Goal: Transaction & Acquisition: Purchase product/service

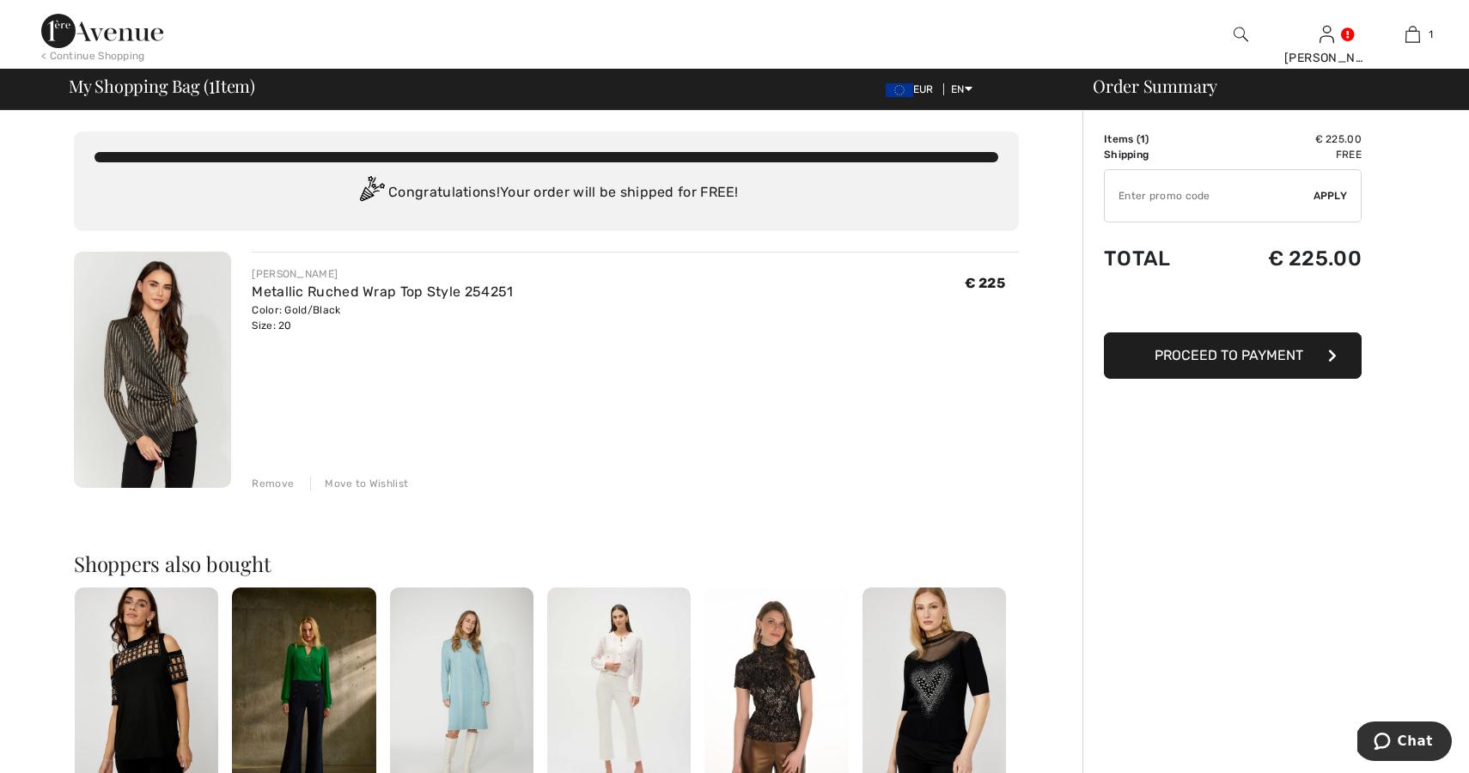
click at [279, 483] on div "Remove" at bounding box center [273, 483] width 42 height 15
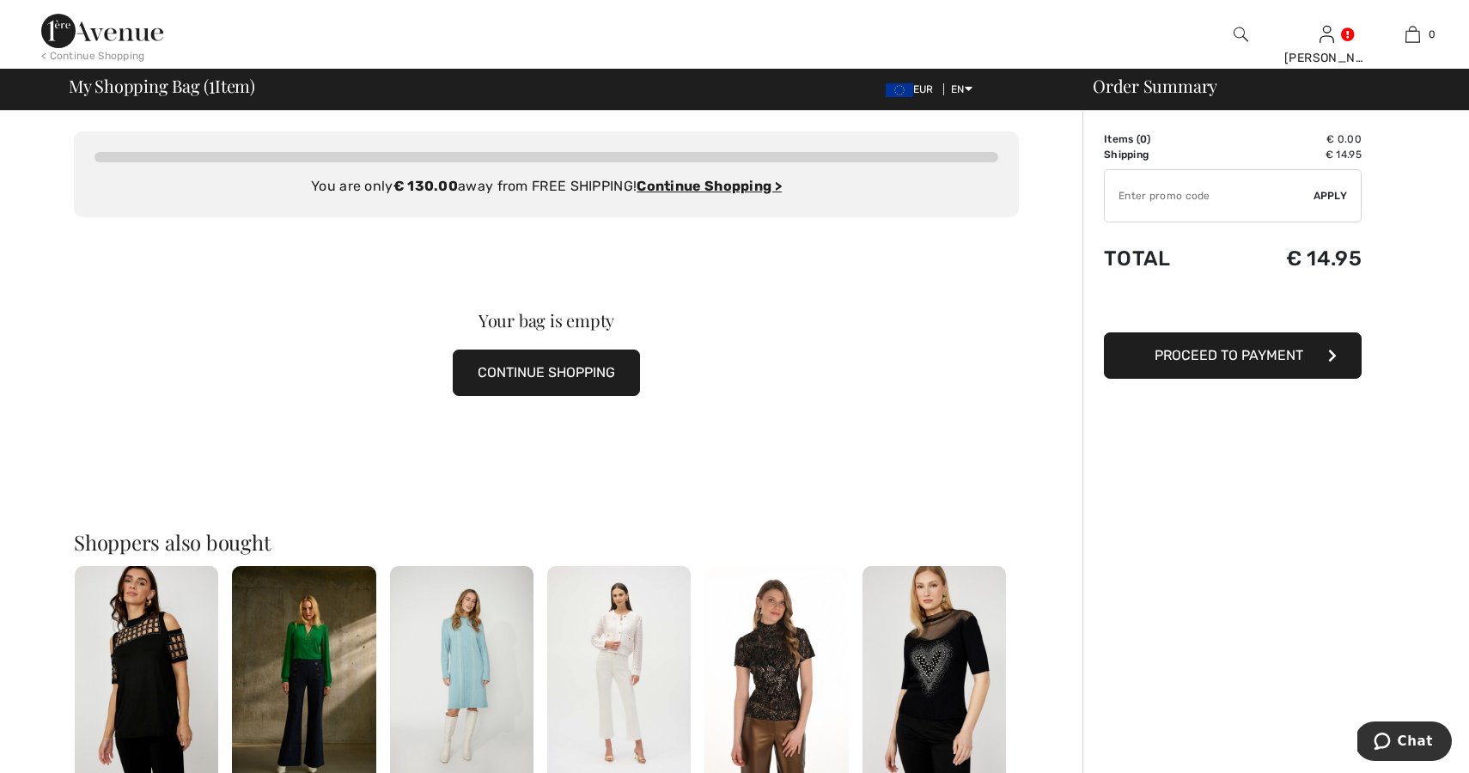
click at [466, 653] on img at bounding box center [462, 674] width 144 height 216
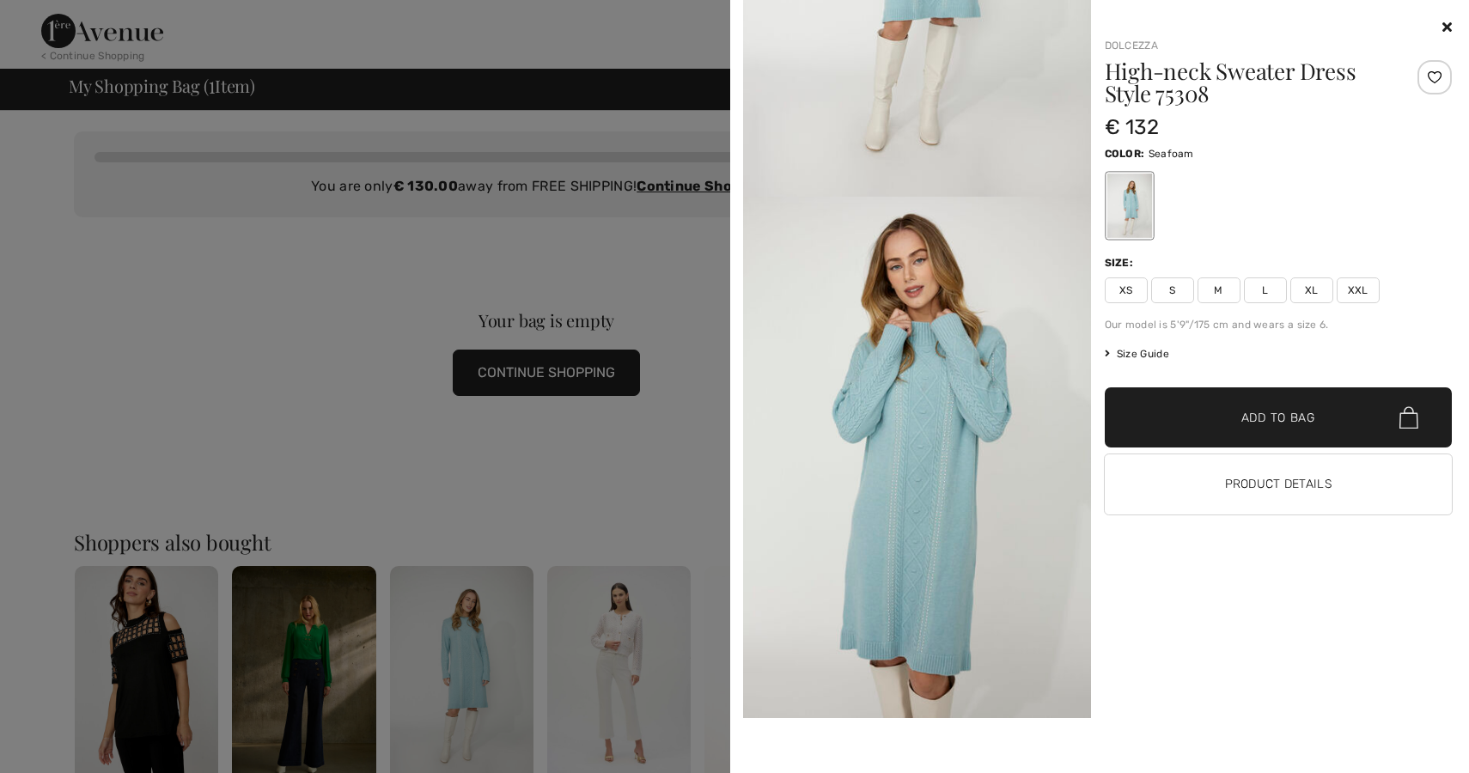
scroll to position [259, 0]
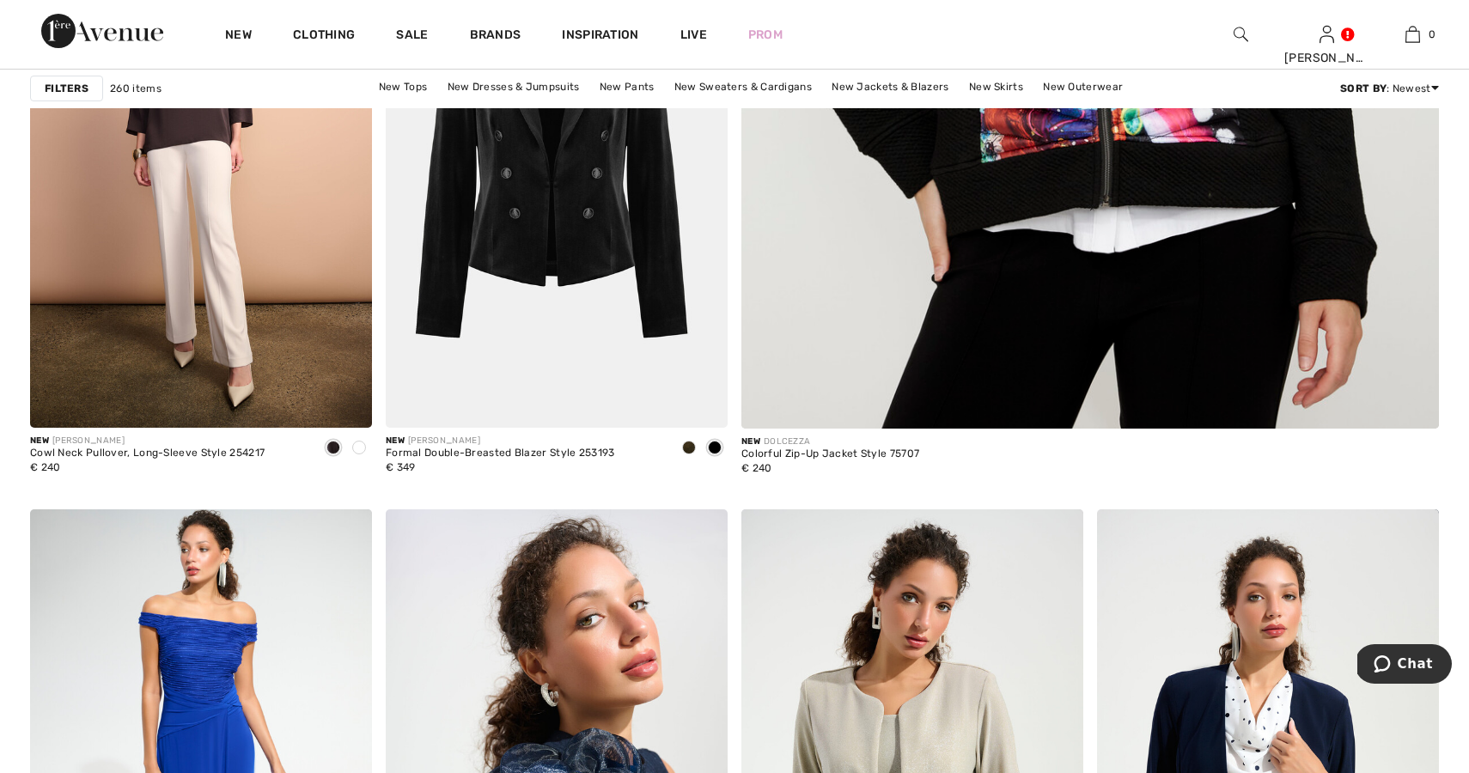
scroll to position [752, 0]
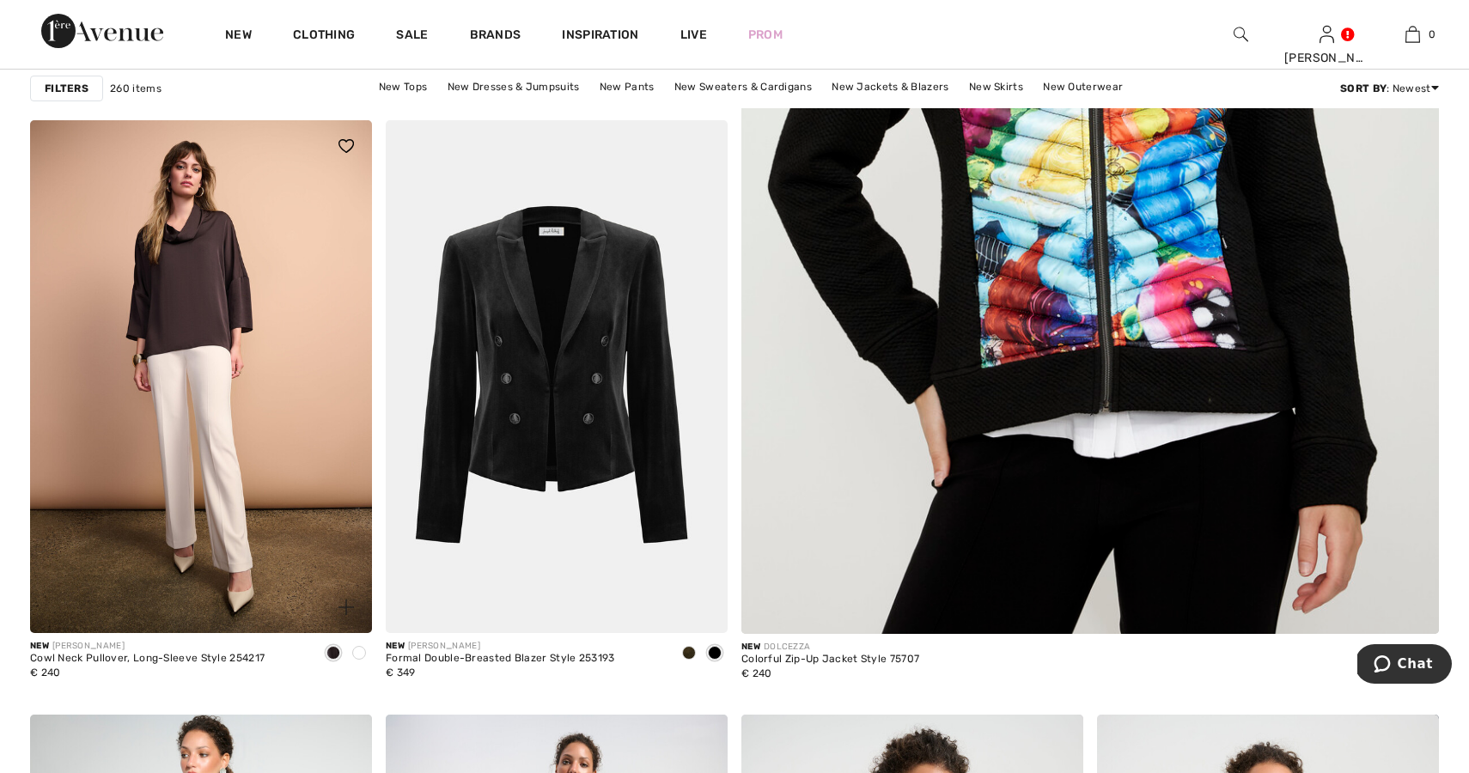
click at [359, 657] on span at bounding box center [359, 653] width 14 height 14
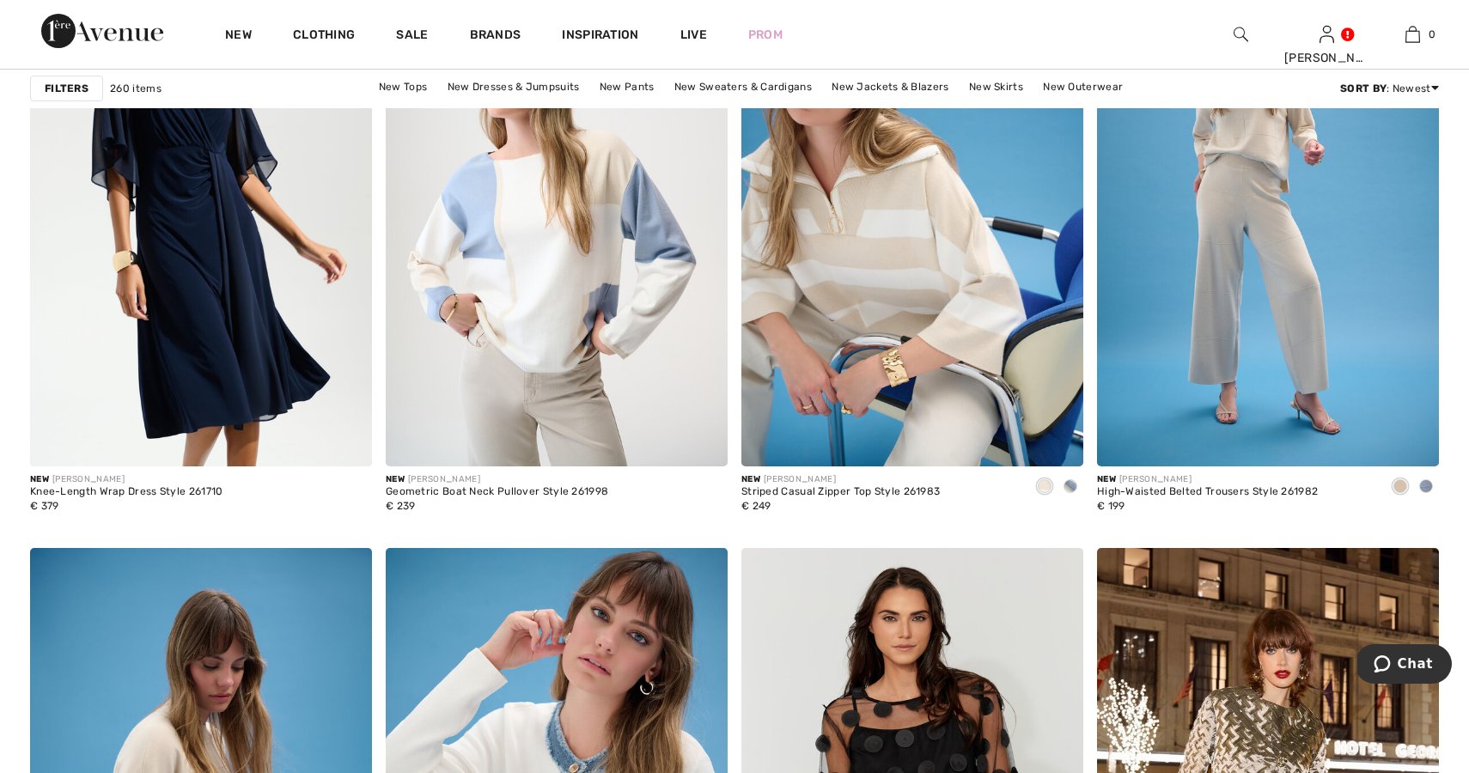
scroll to position [3522, 0]
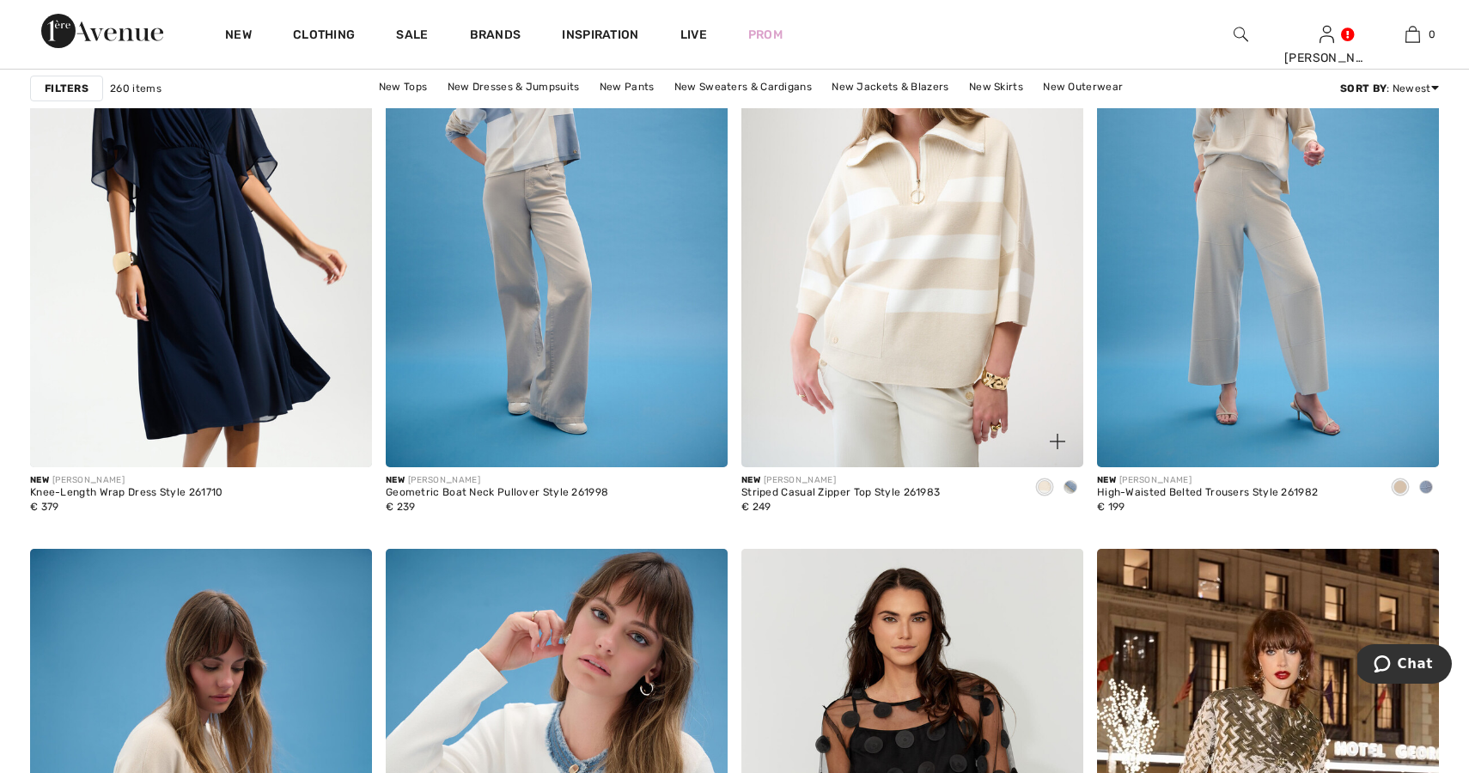
click at [940, 271] on img at bounding box center [913, 210] width 342 height 513
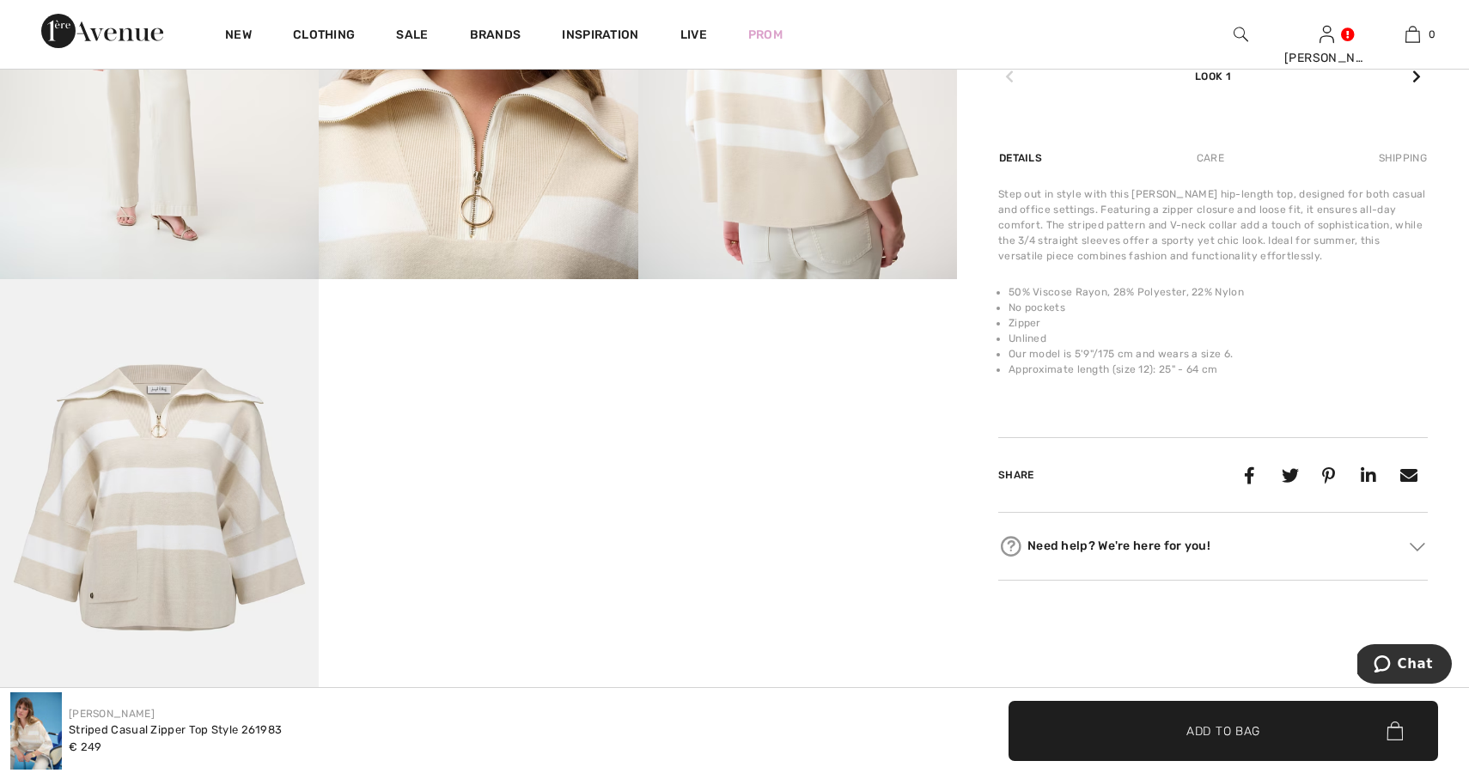
scroll to position [1025, 0]
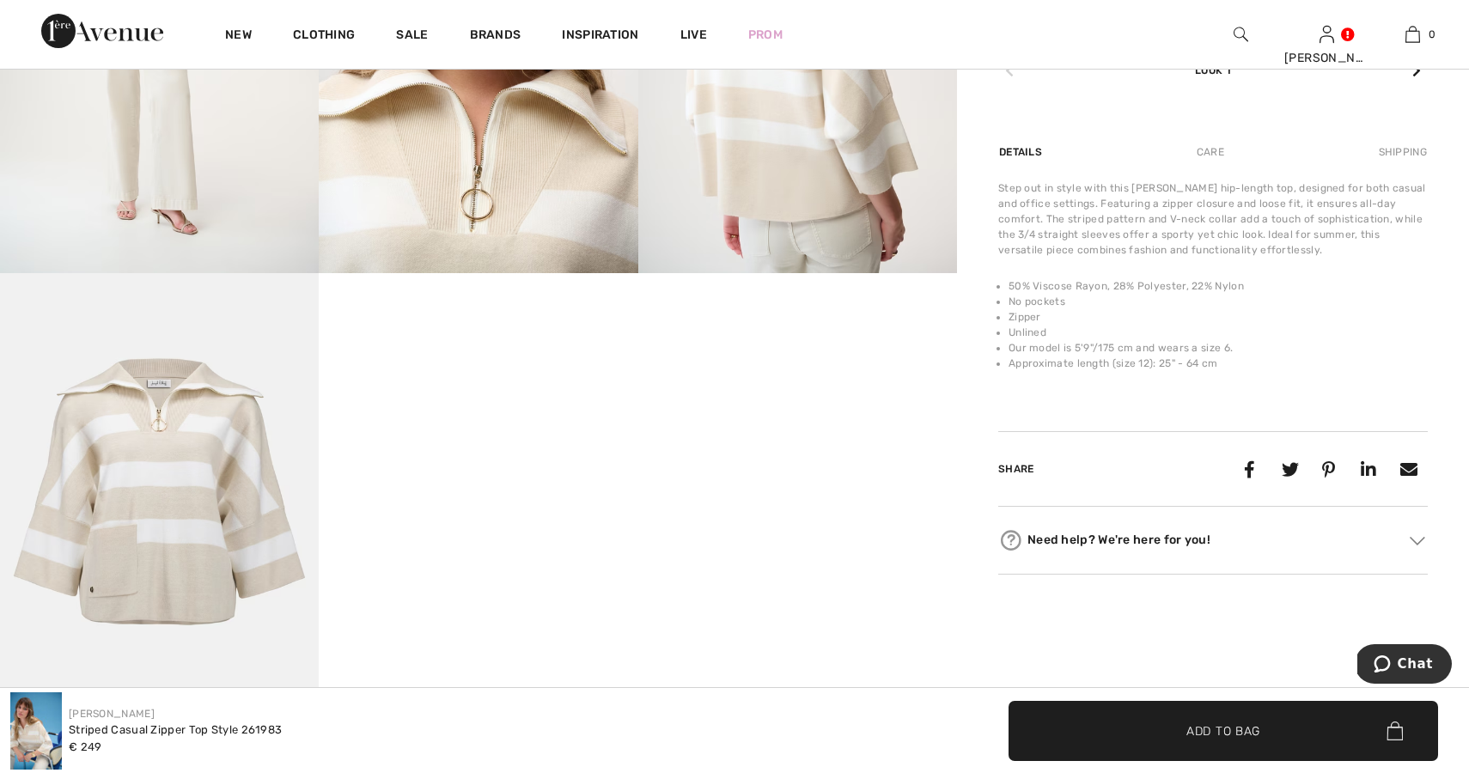
click at [161, 503] on img at bounding box center [159, 512] width 319 height 479
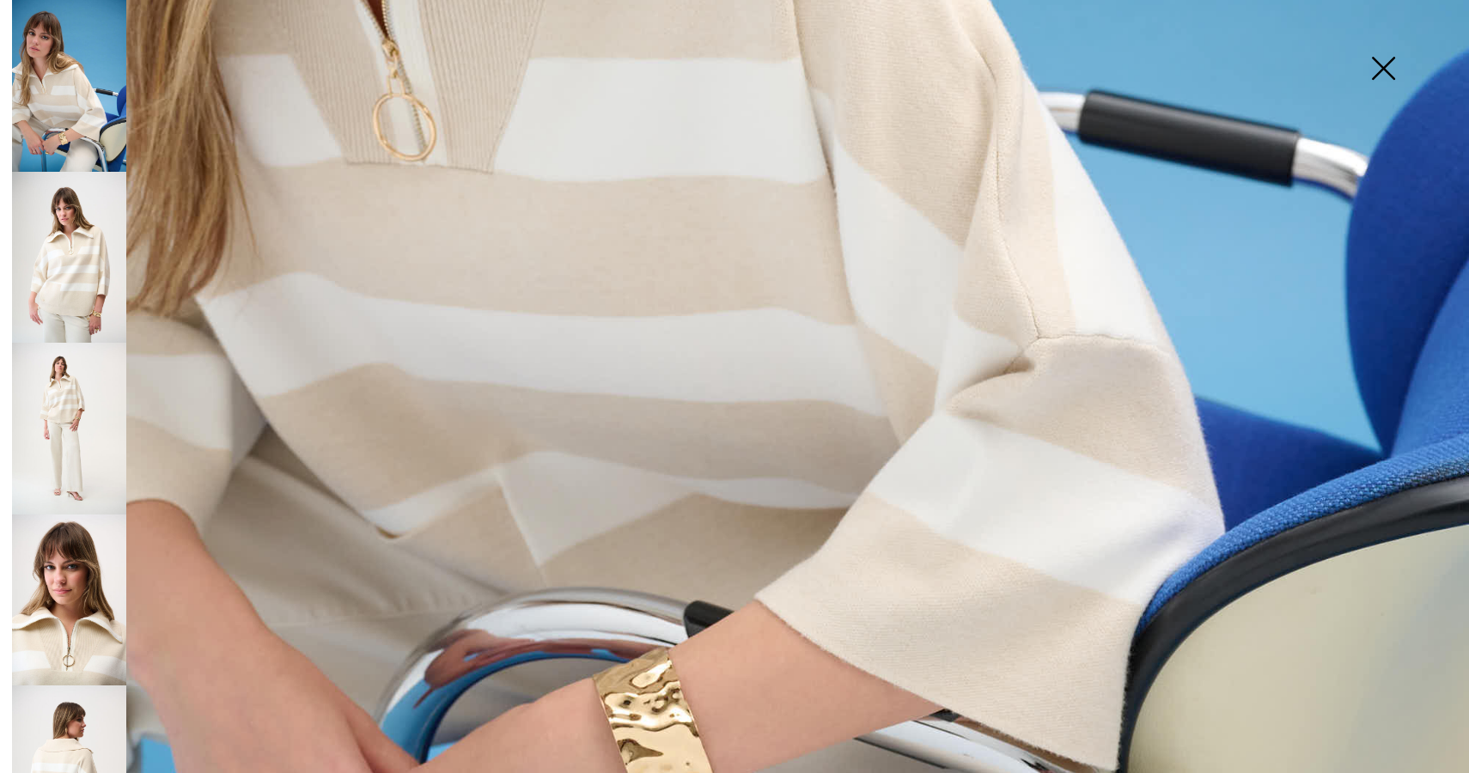
scroll to position [1008, 0]
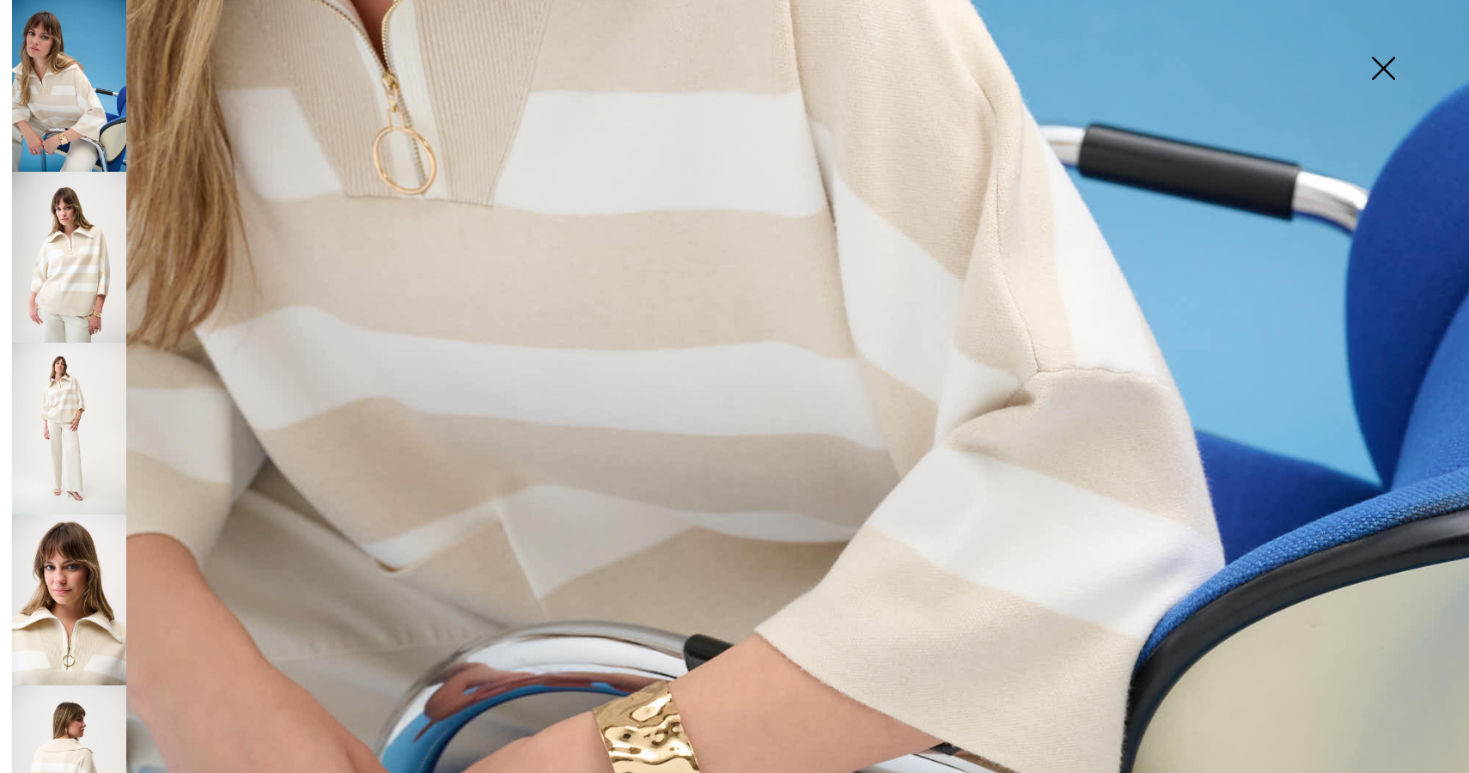
click at [70, 443] on img at bounding box center [69, 429] width 114 height 172
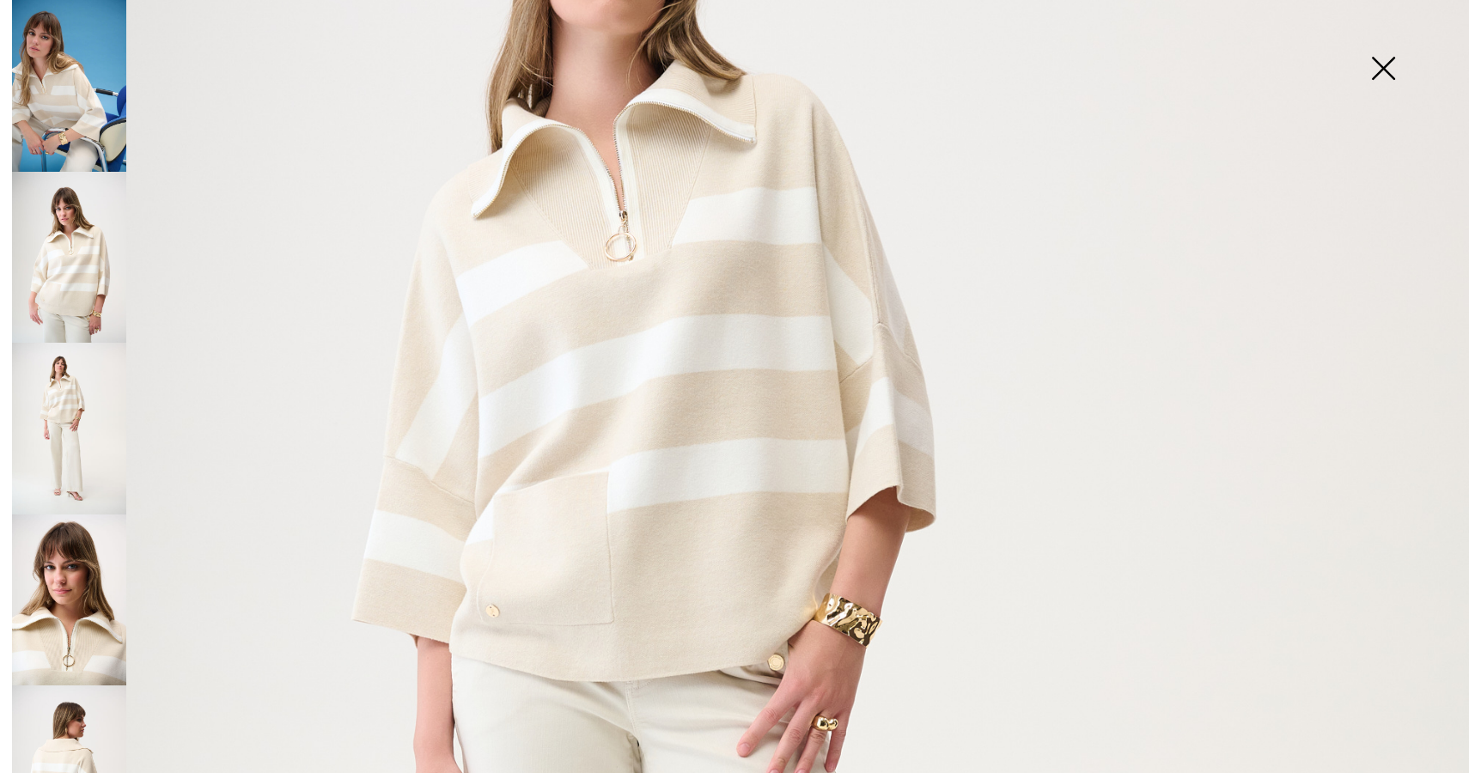
scroll to position [337, 0]
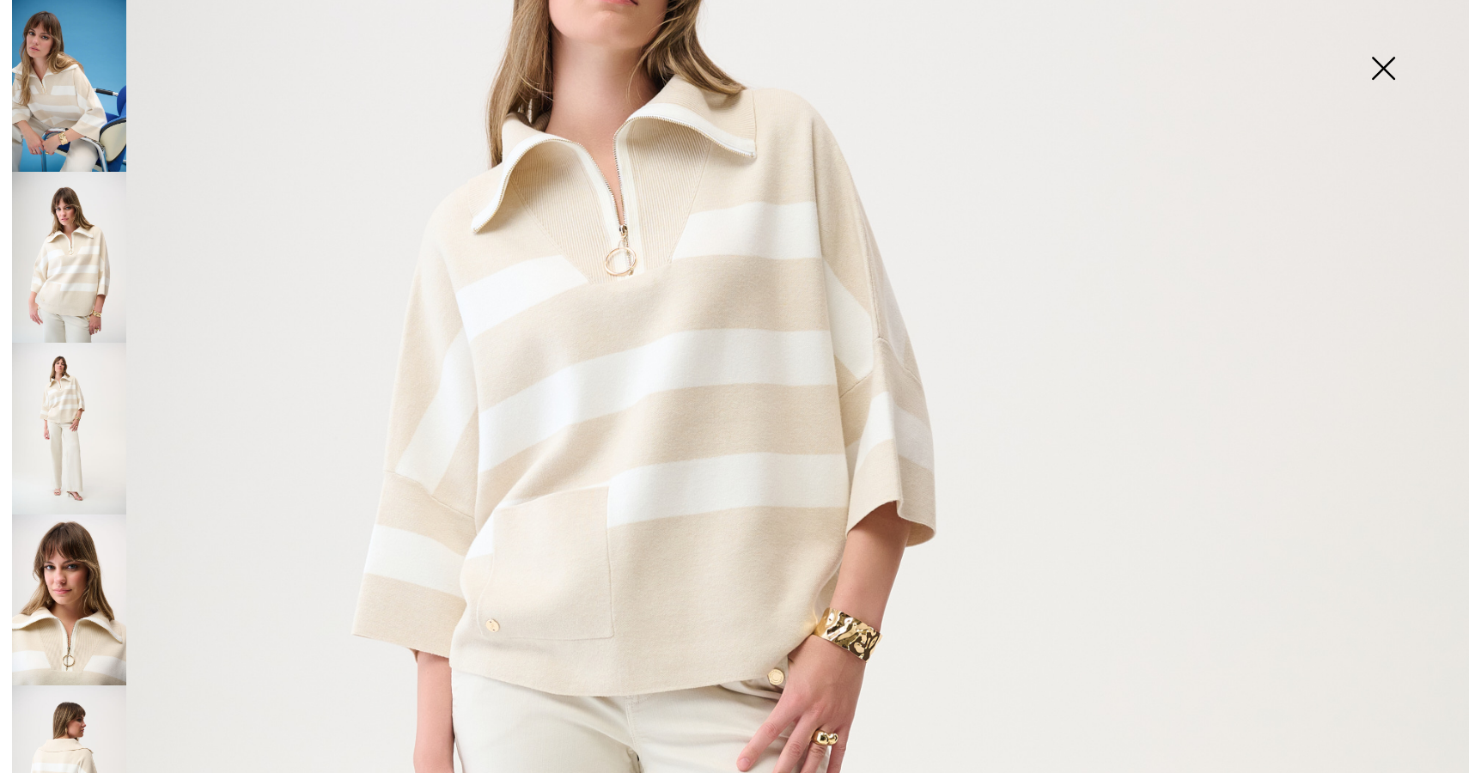
click at [1396, 69] on img at bounding box center [1384, 70] width 86 height 89
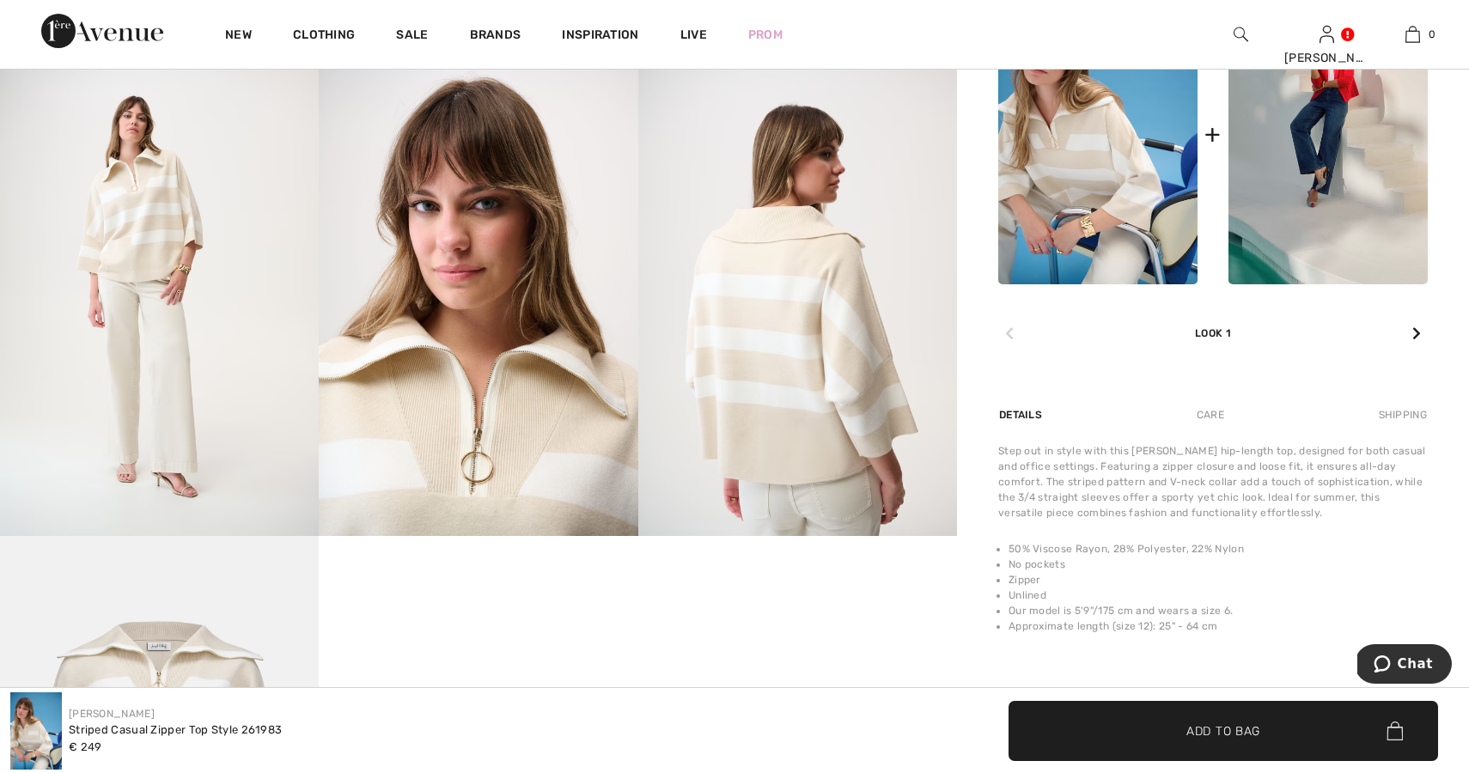
scroll to position [758, 0]
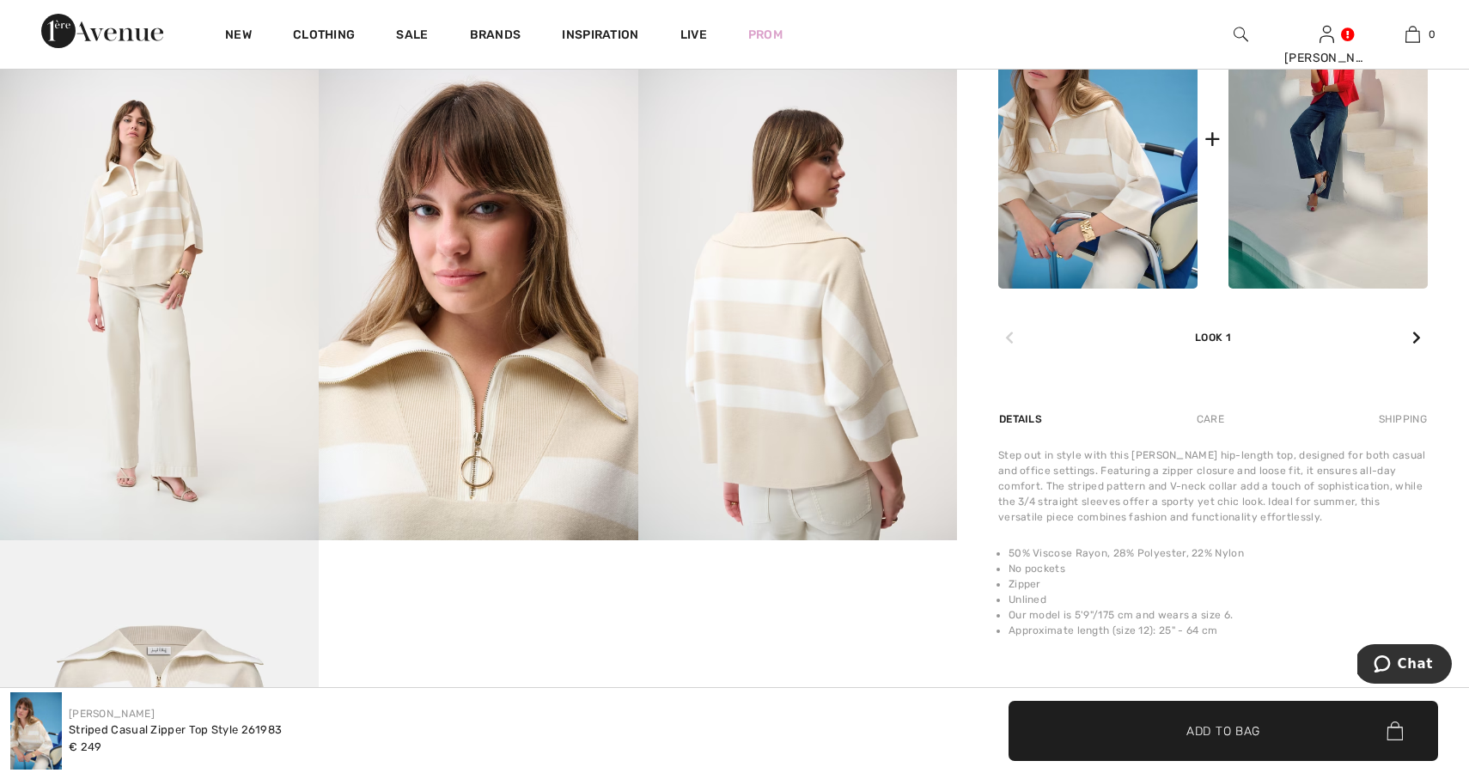
click at [783, 380] on img at bounding box center [797, 302] width 319 height 479
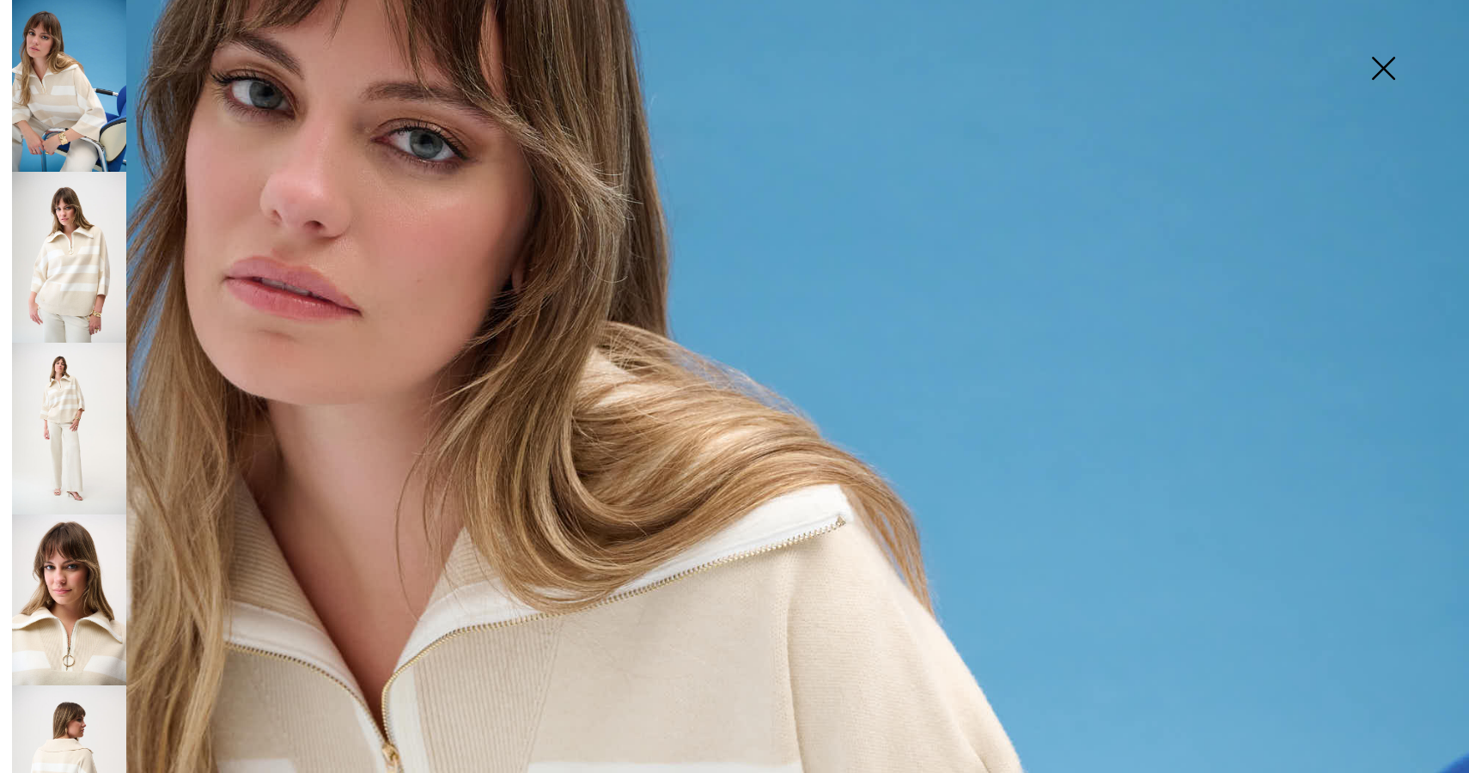
click at [80, 446] on img at bounding box center [69, 429] width 114 height 172
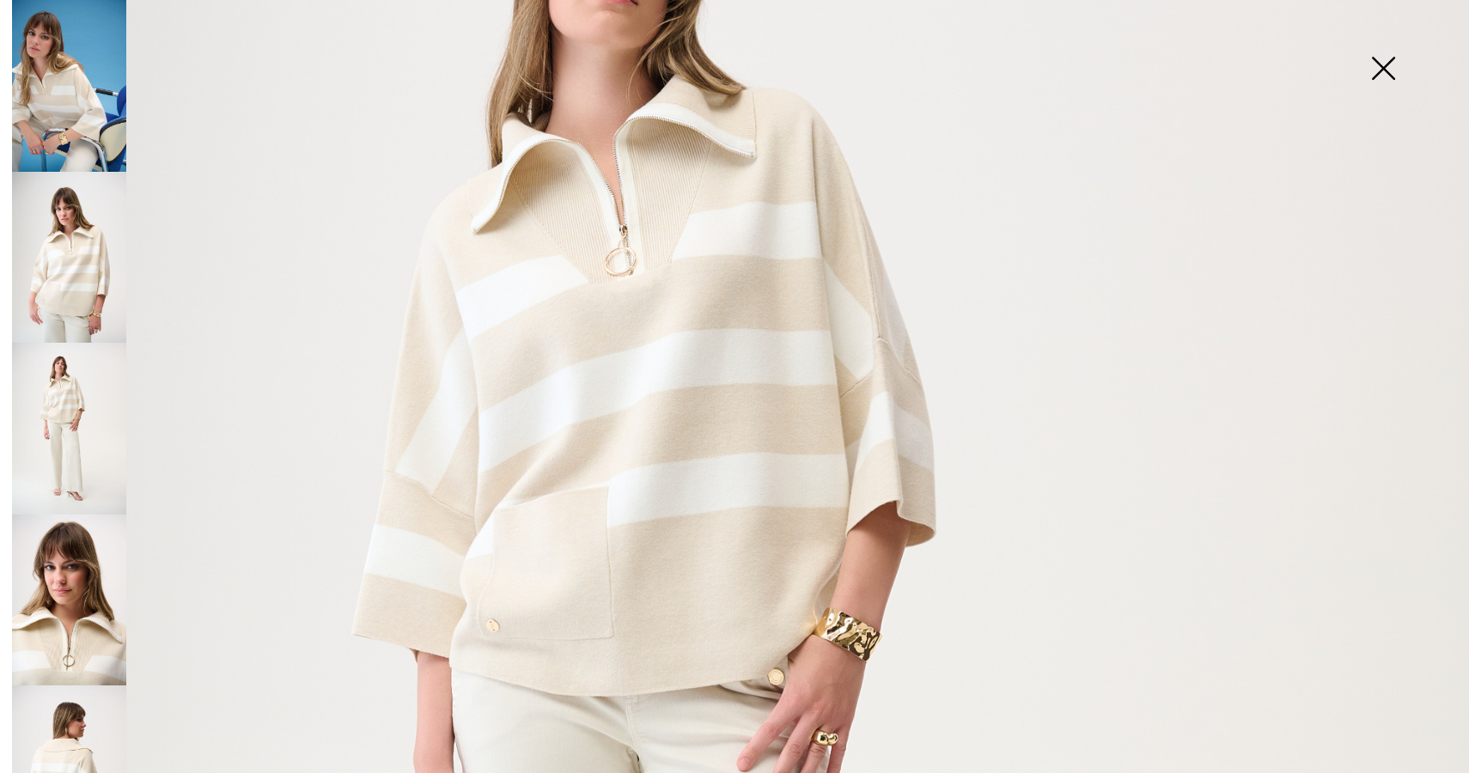
click at [87, 275] on img at bounding box center [69, 258] width 114 height 172
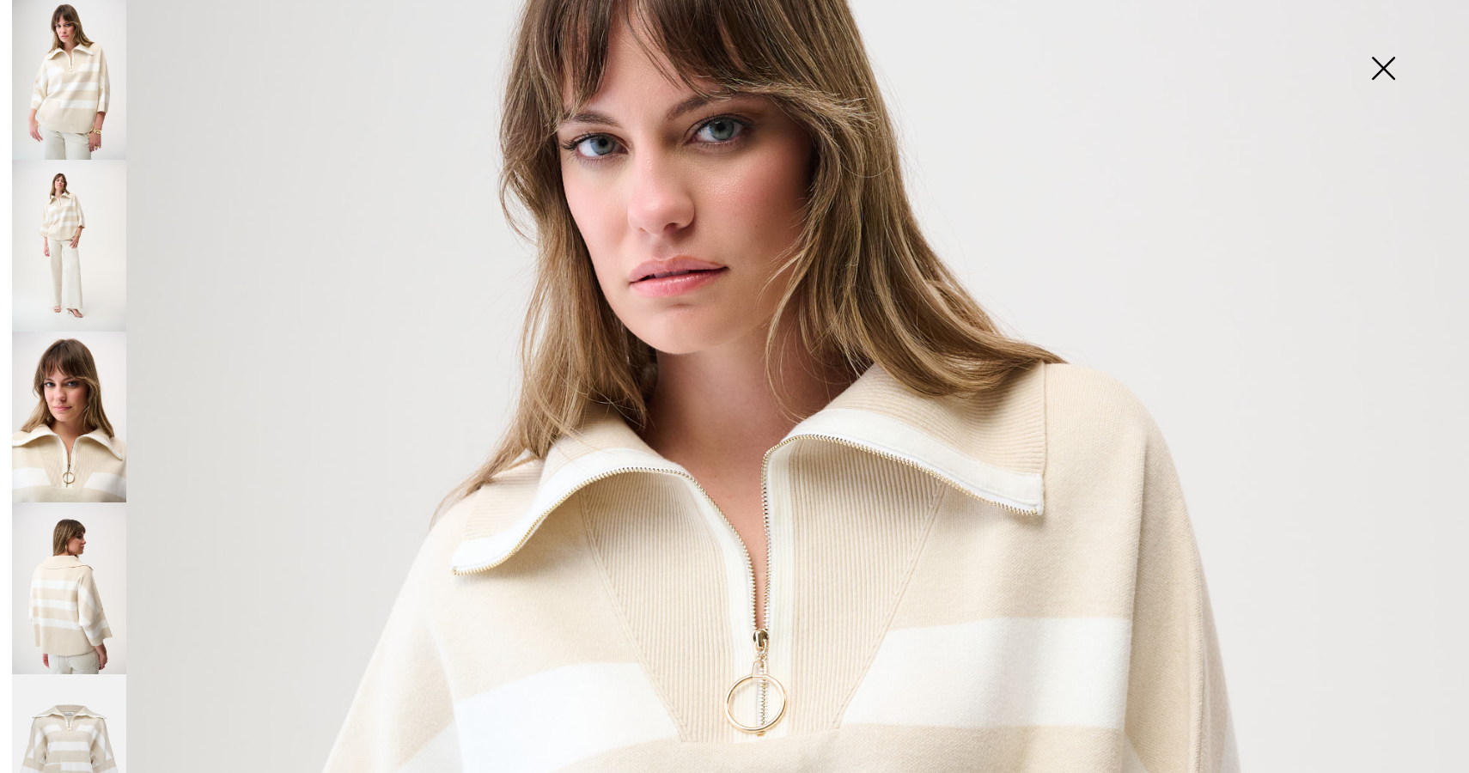
scroll to position [255, 0]
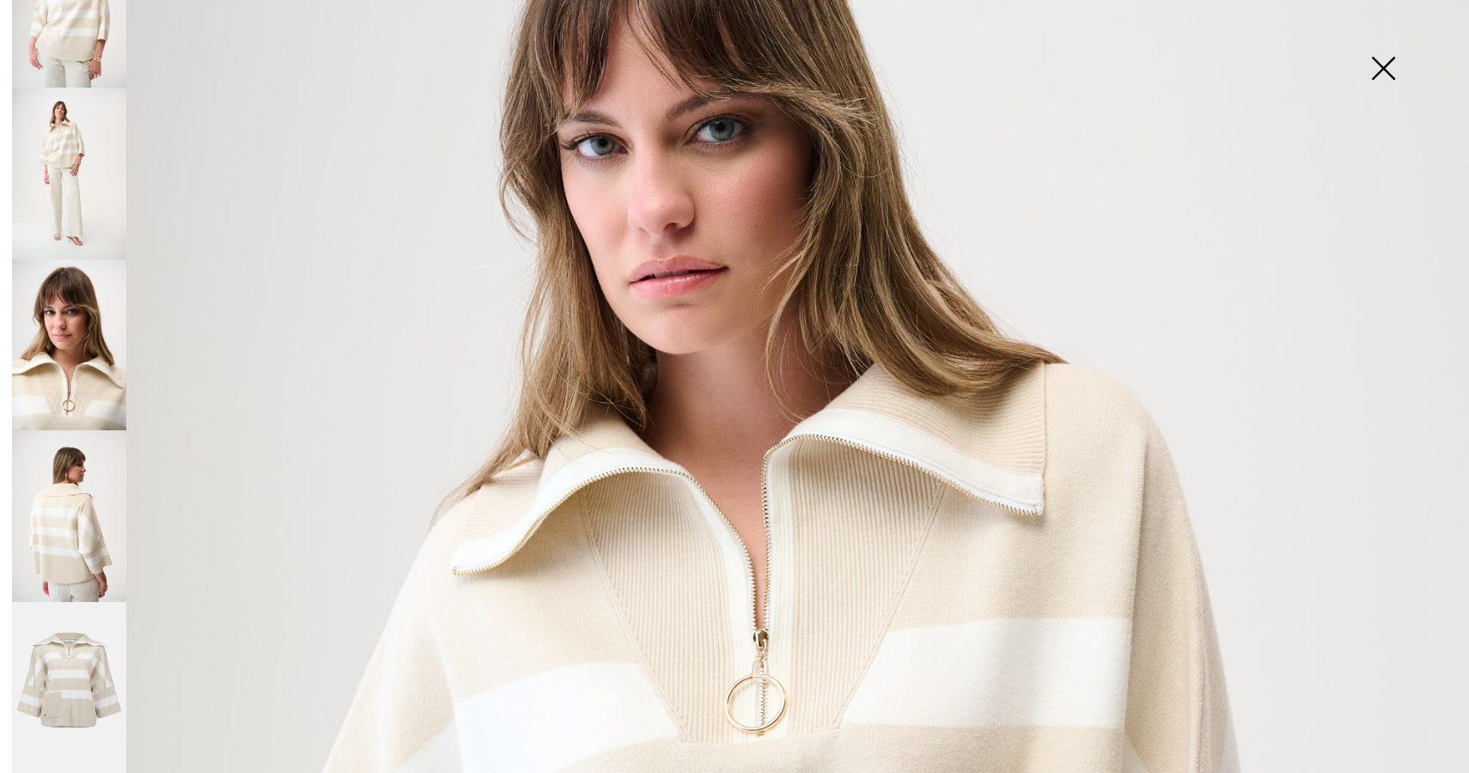
click at [65, 563] on img at bounding box center [69, 517] width 114 height 172
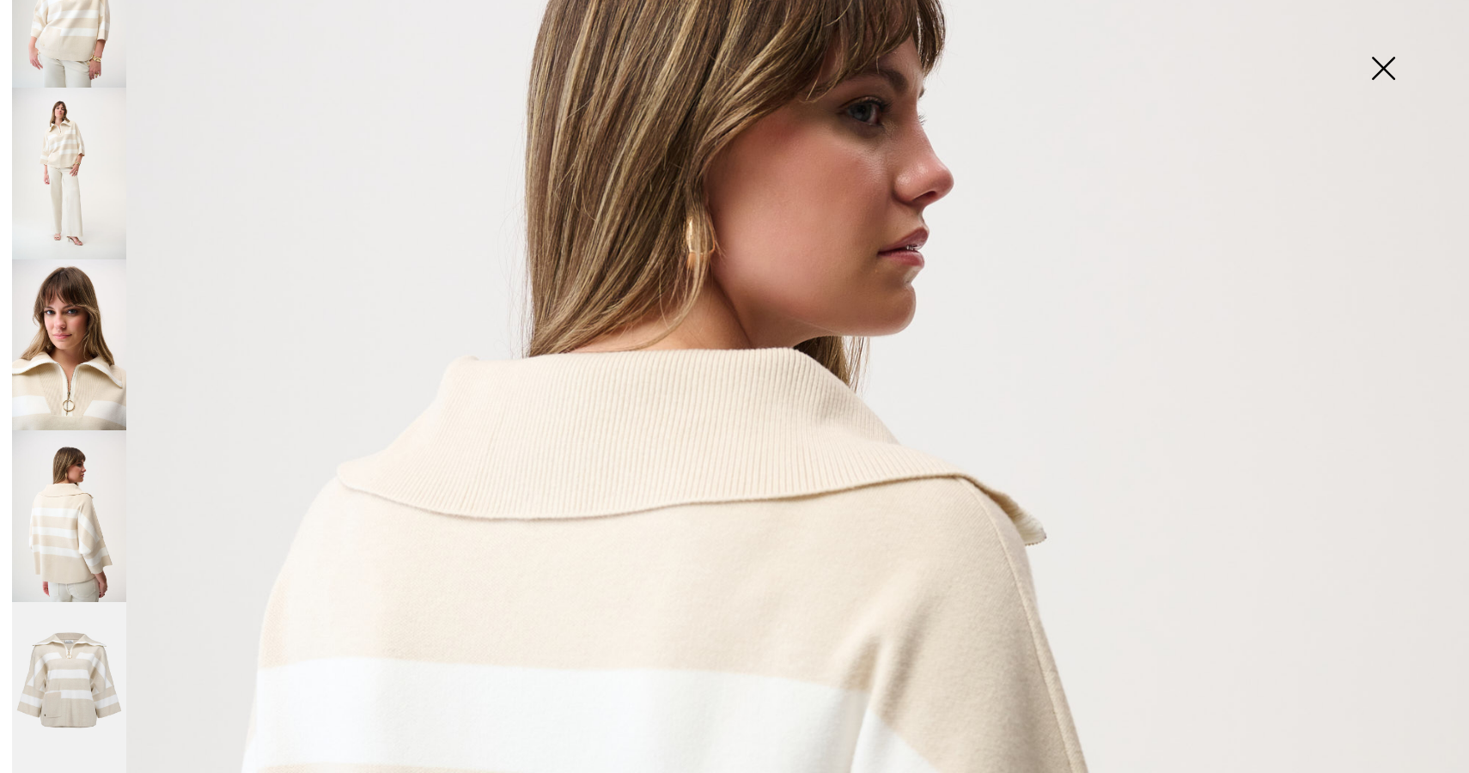
scroll to position [266, 0]
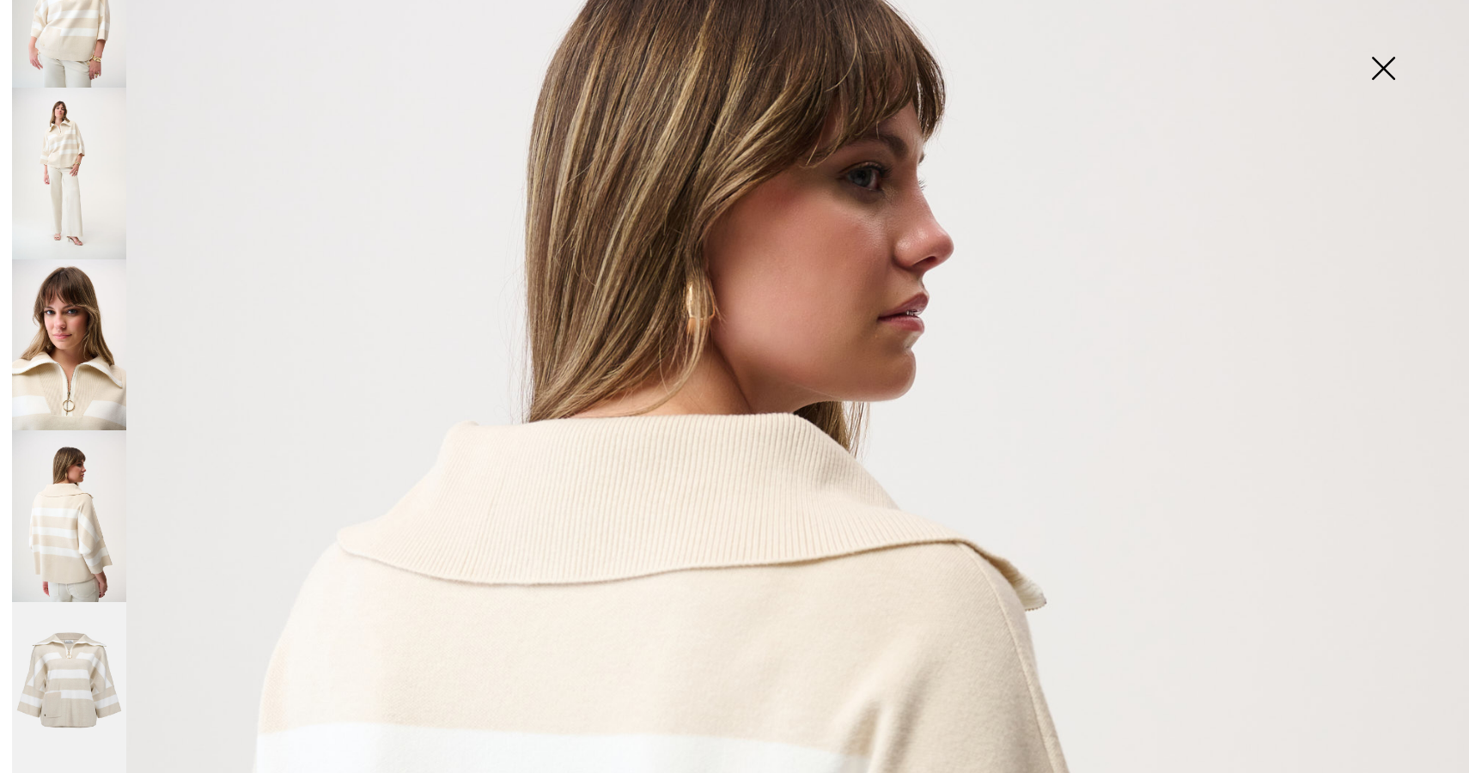
click at [1383, 56] on img at bounding box center [1384, 70] width 86 height 89
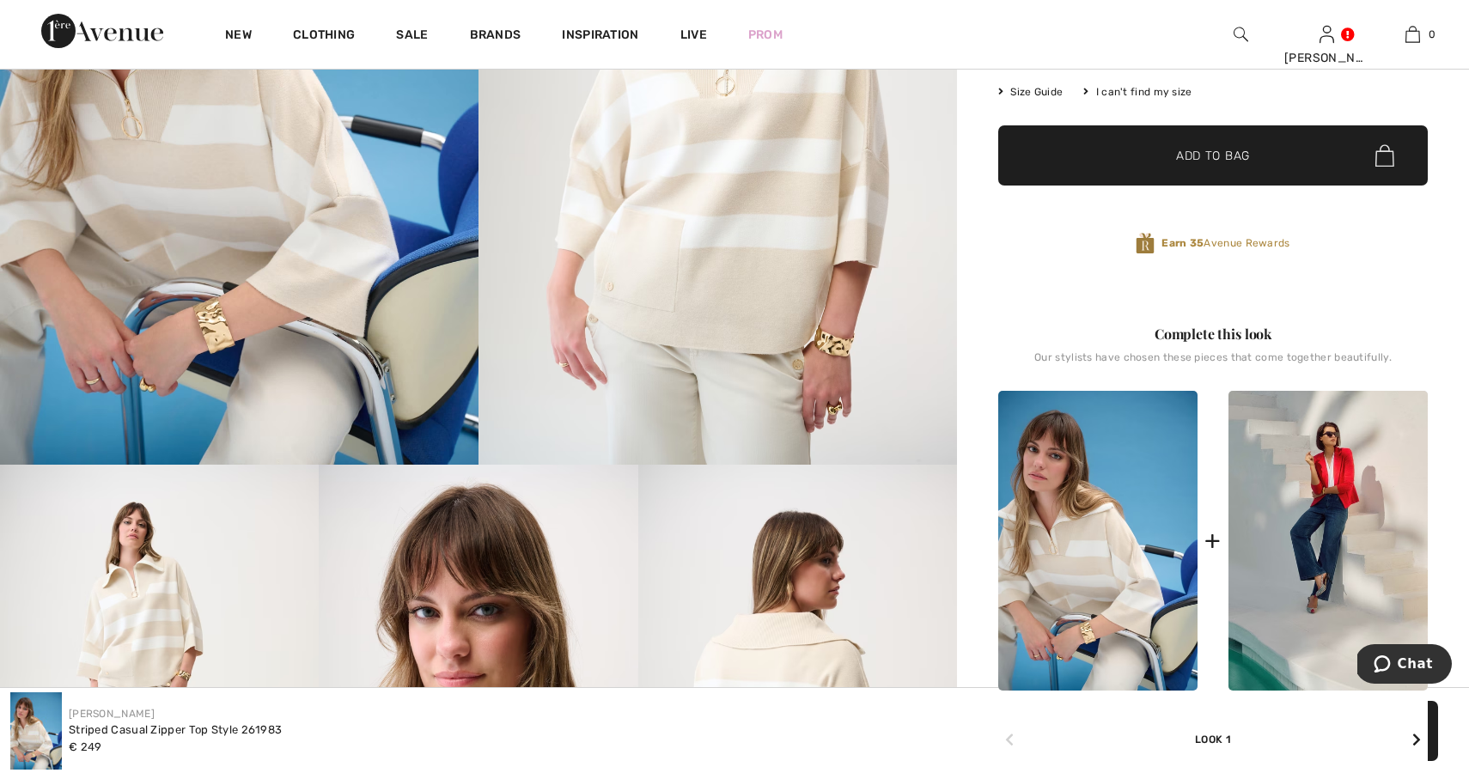
scroll to position [0, 0]
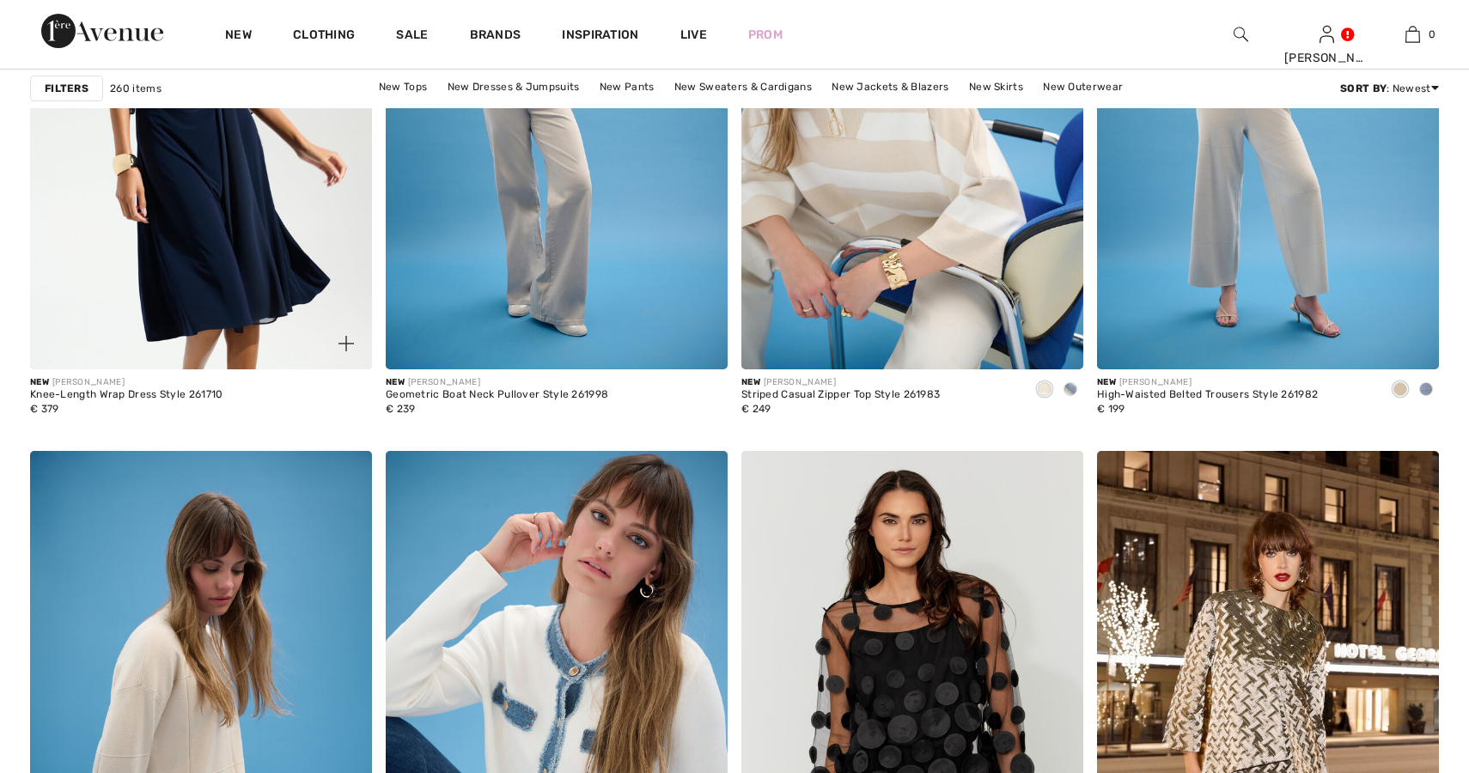
scroll to position [3747, 0]
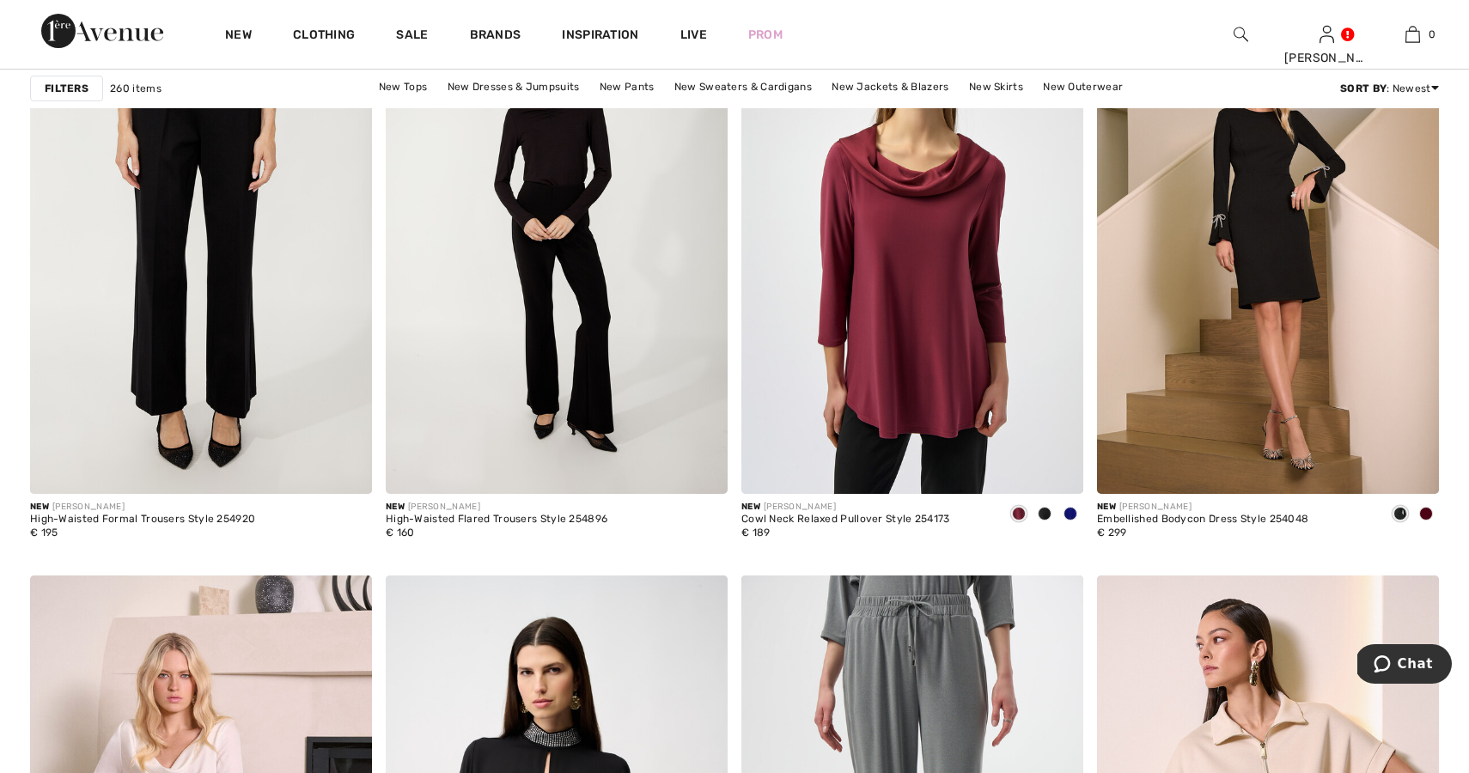
scroll to position [7520, 0]
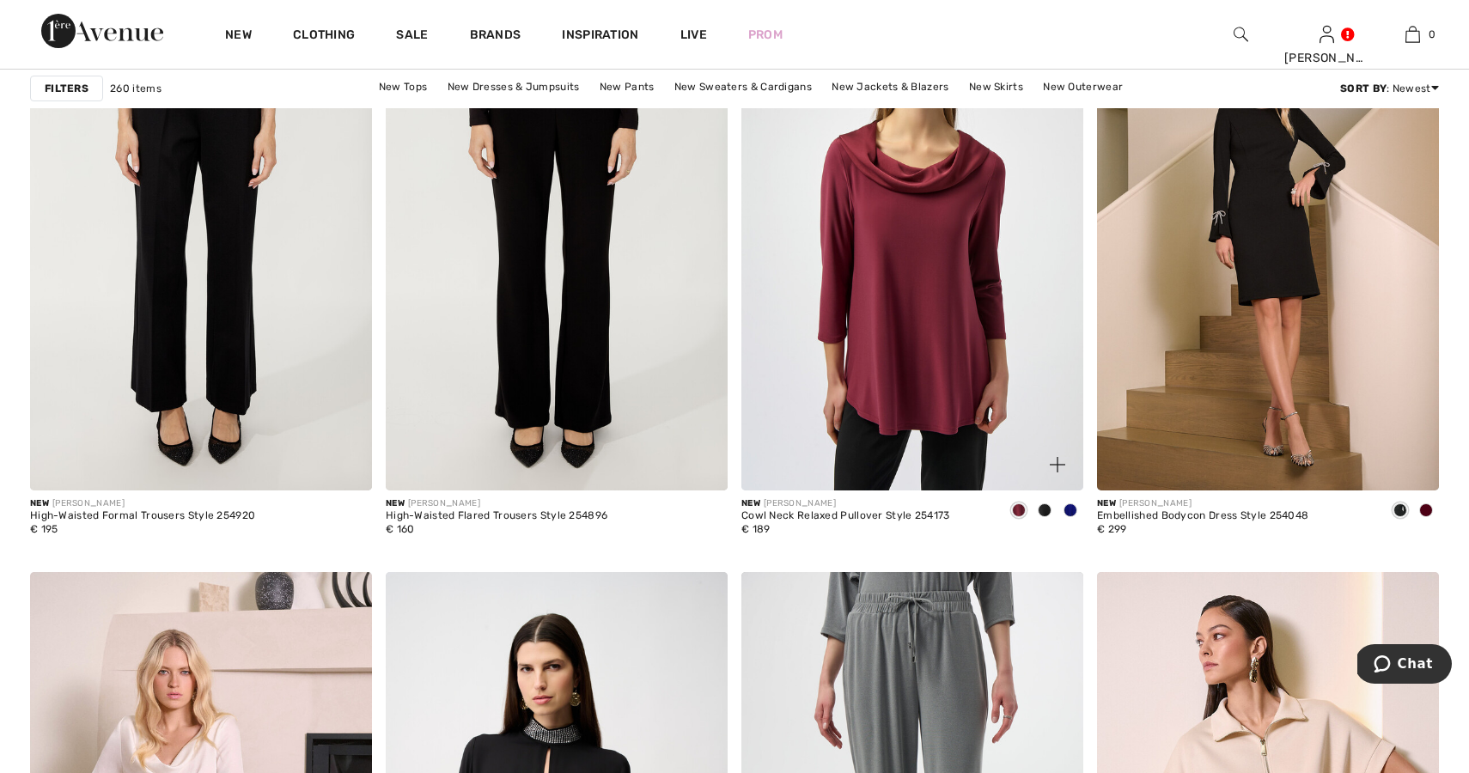
click at [1076, 514] on span at bounding box center [1071, 511] width 14 height 14
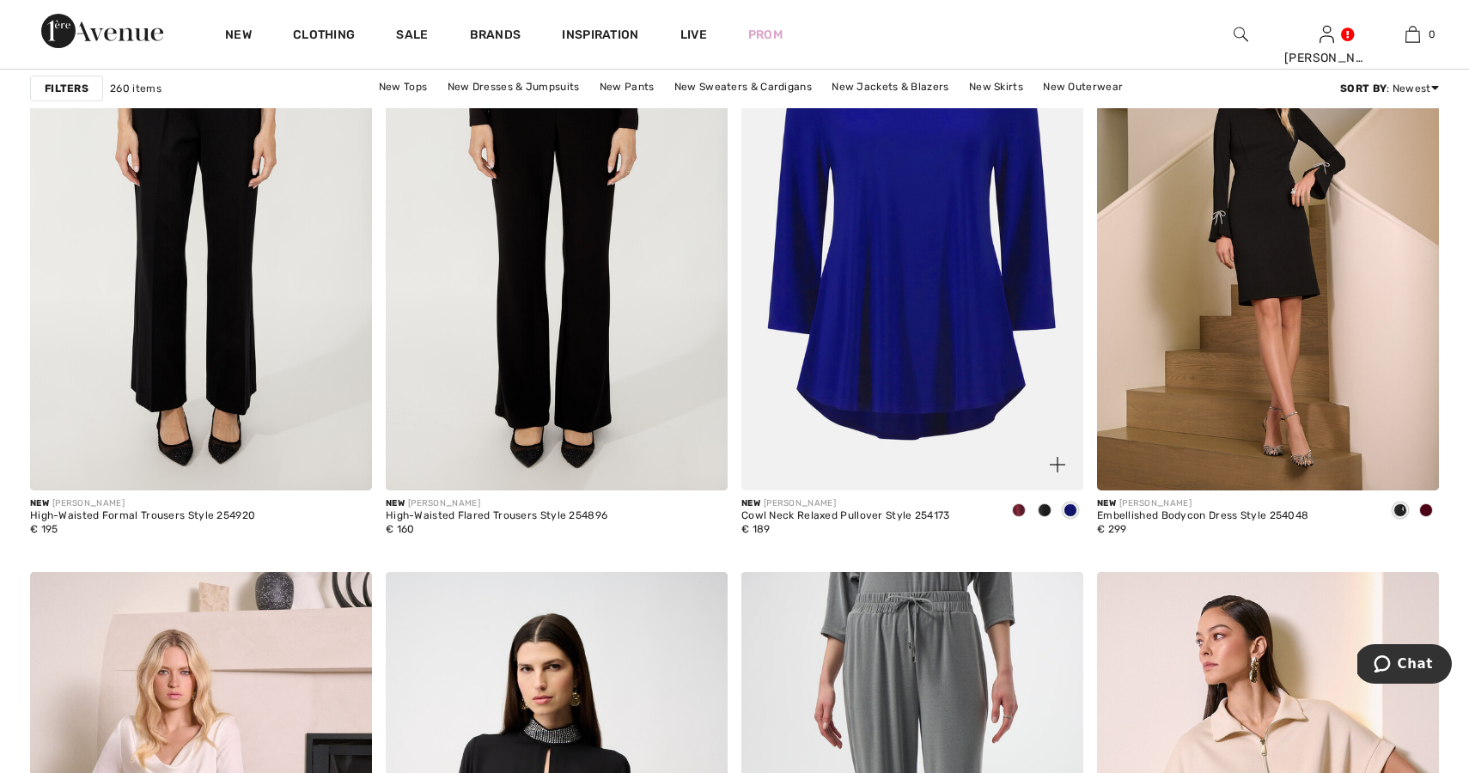
click at [1073, 510] on span at bounding box center [1071, 511] width 14 height 14
click at [1045, 507] on span at bounding box center [1045, 511] width 14 height 14
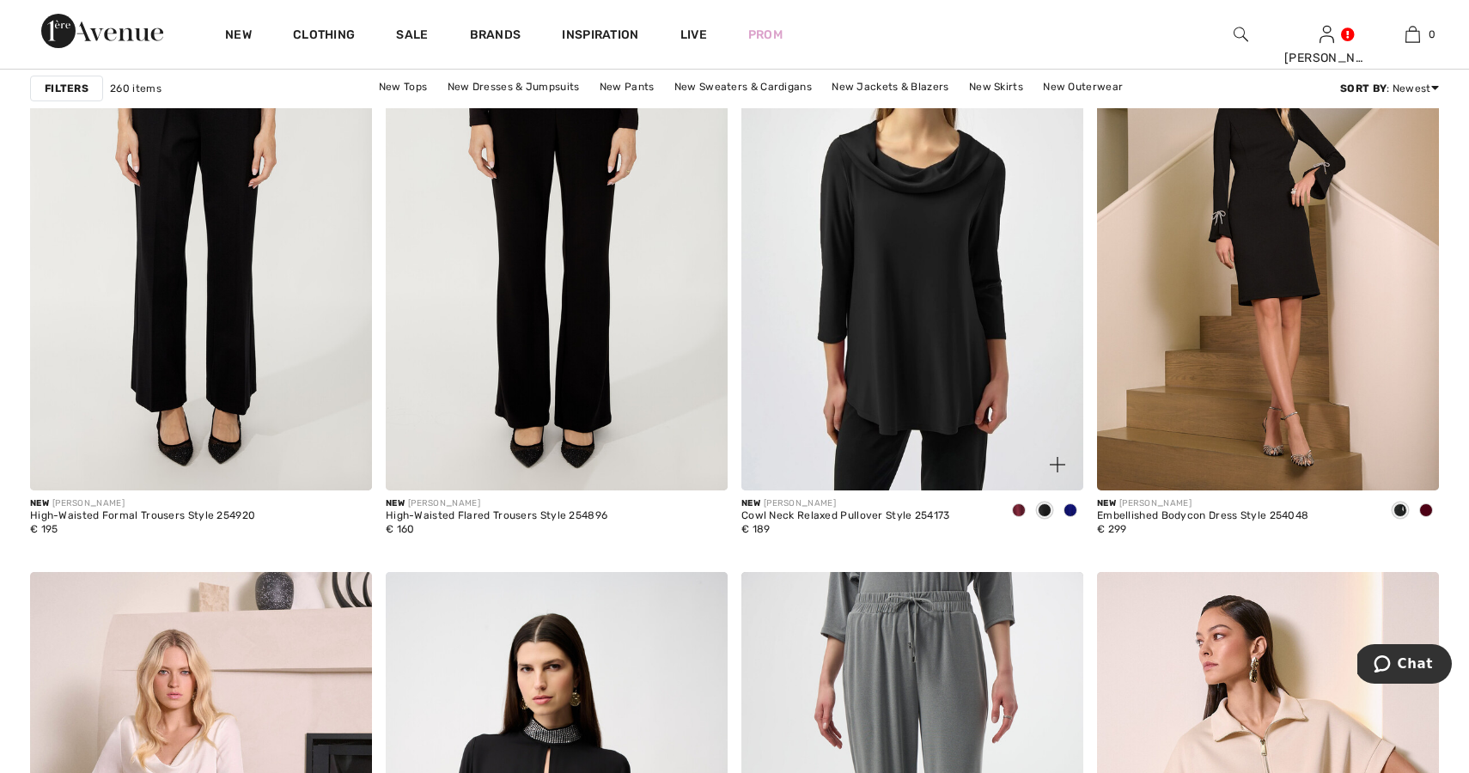
click at [1045, 506] on span at bounding box center [1045, 511] width 14 height 14
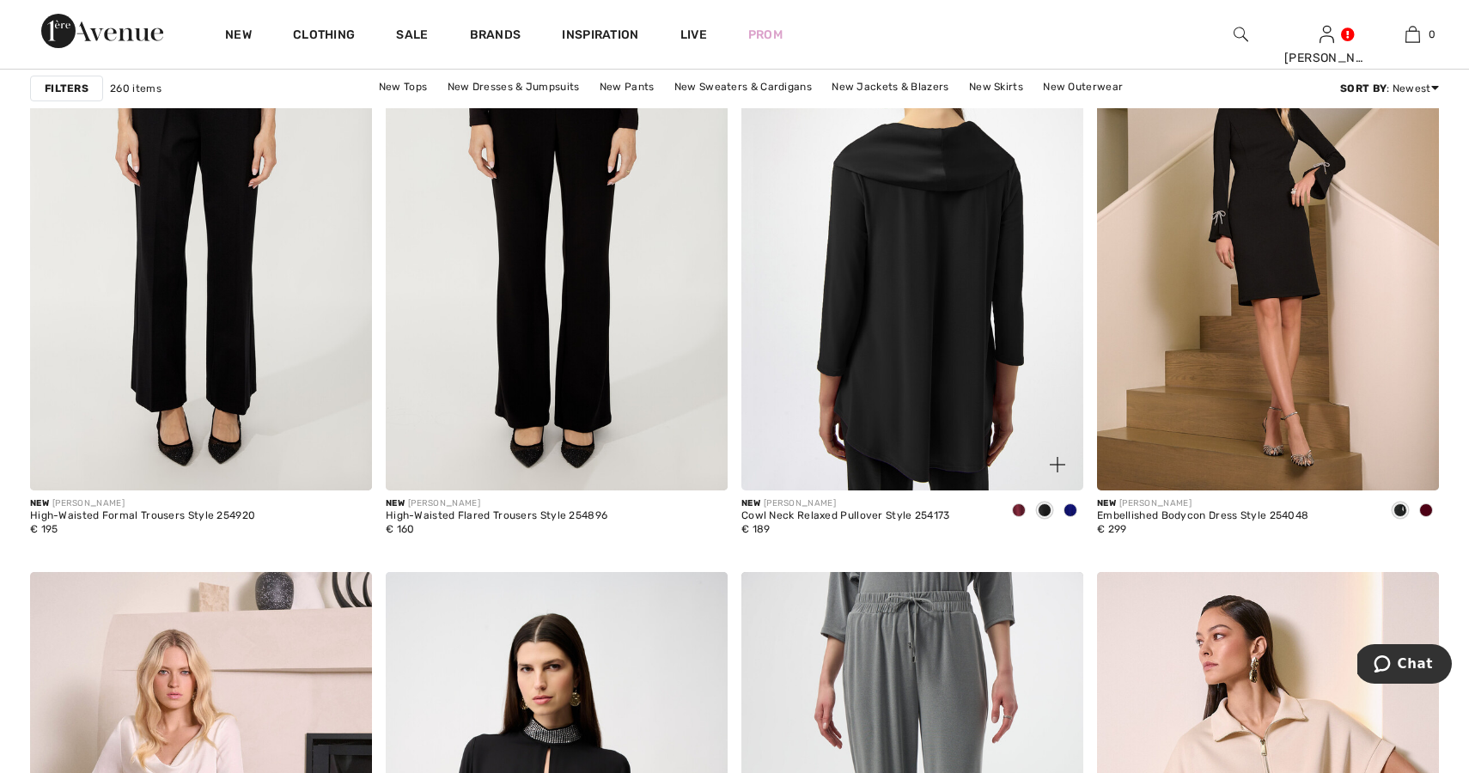
click at [948, 302] on img at bounding box center [913, 234] width 342 height 513
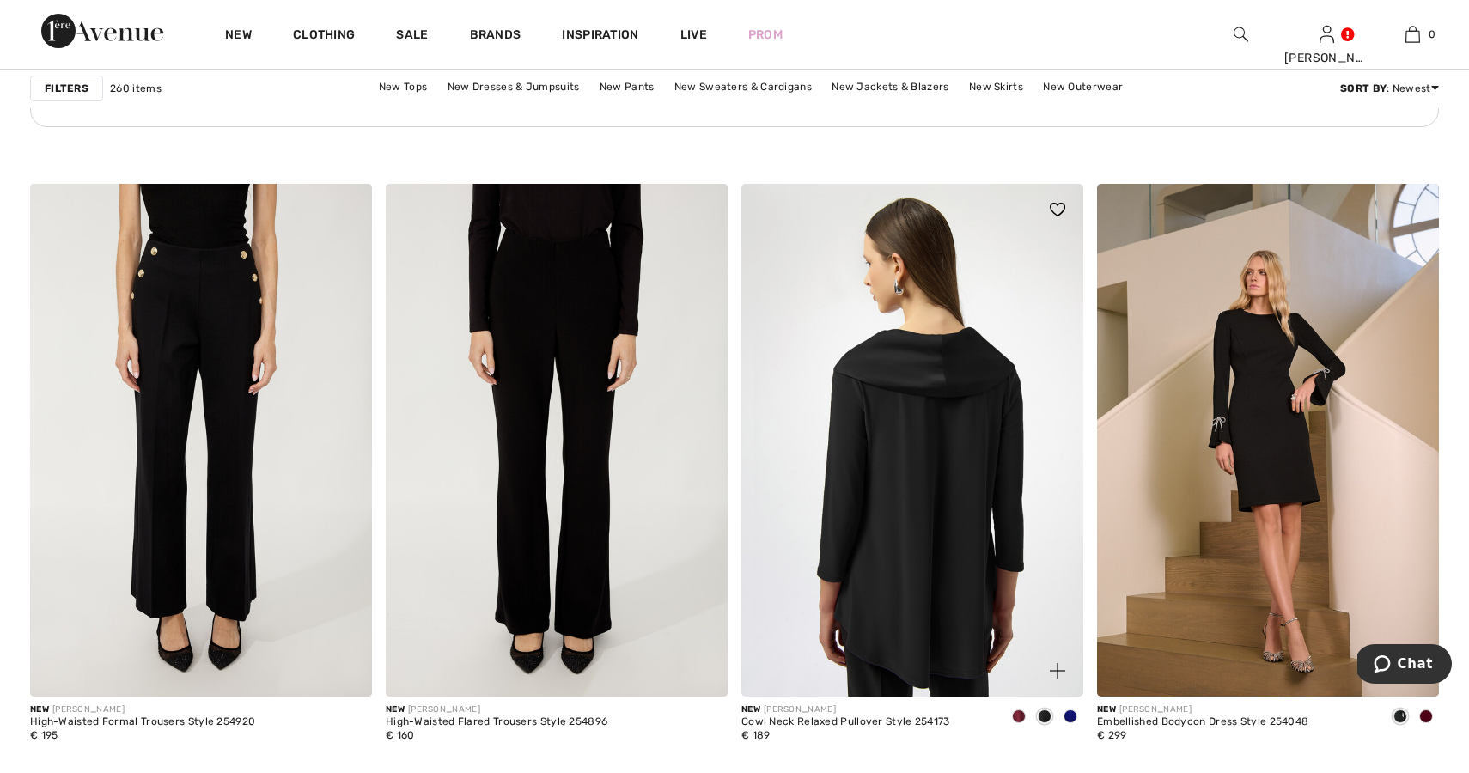
scroll to position [7310, 0]
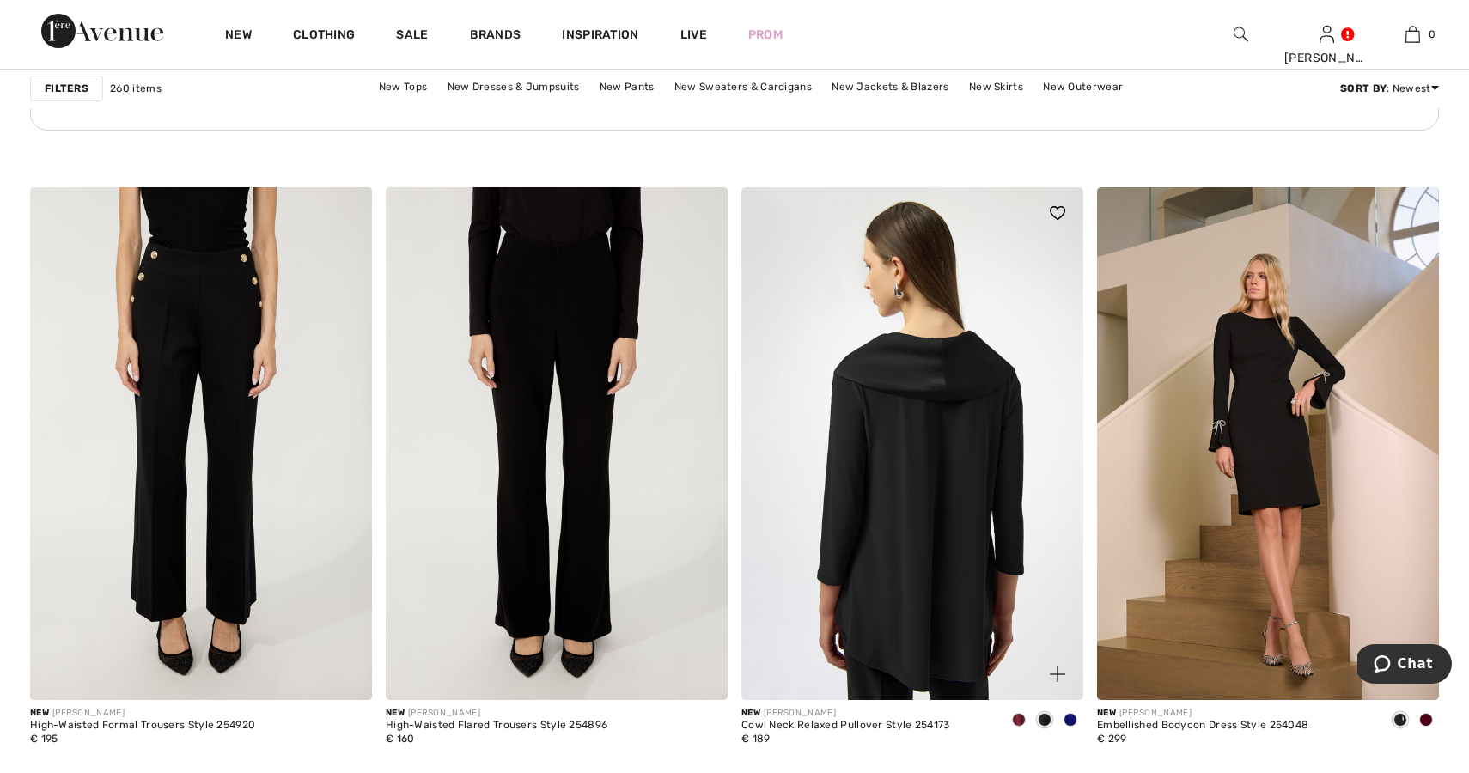
click at [925, 329] on img at bounding box center [913, 443] width 342 height 513
click at [845, 501] on img at bounding box center [913, 443] width 342 height 513
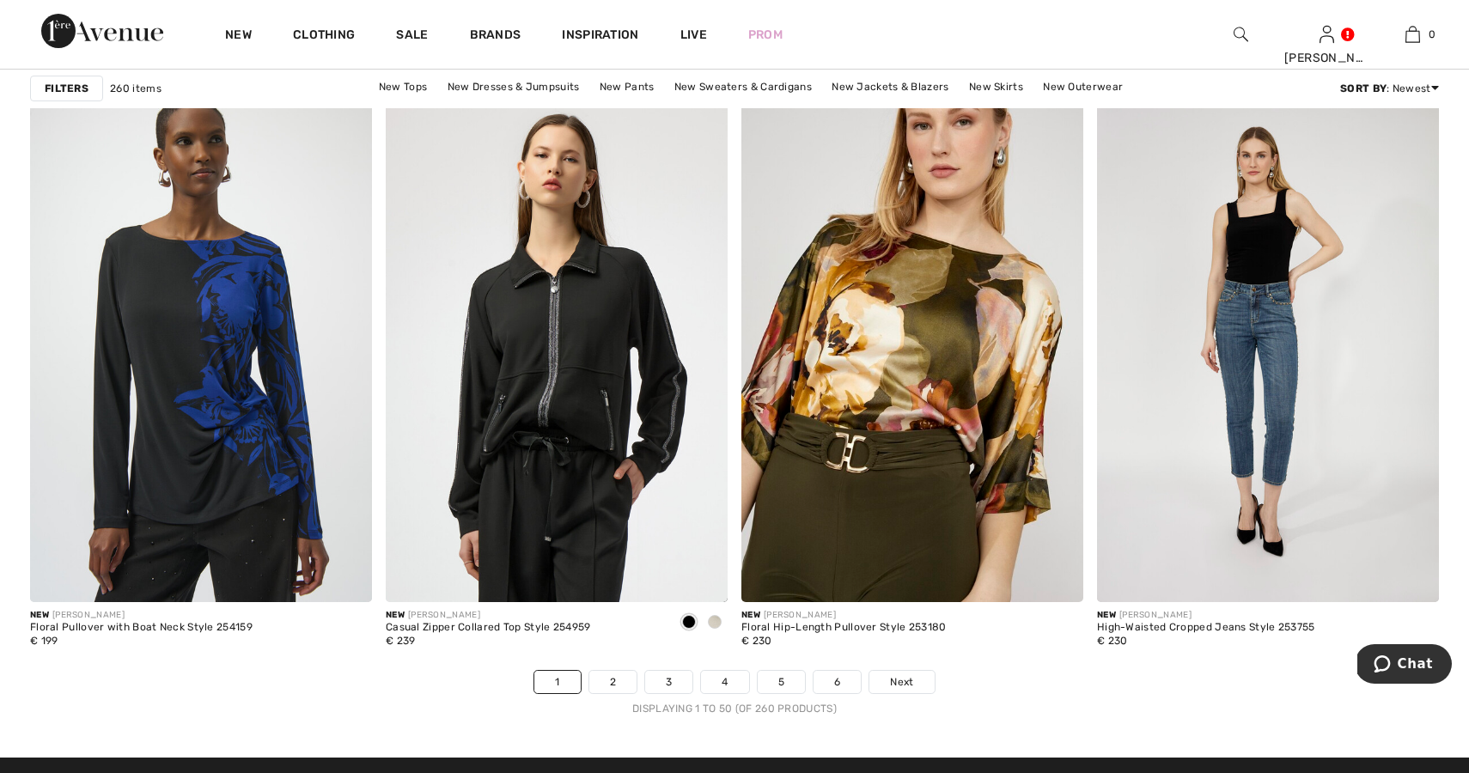
scroll to position [8633, 0]
